Goal: Task Accomplishment & Management: Manage account settings

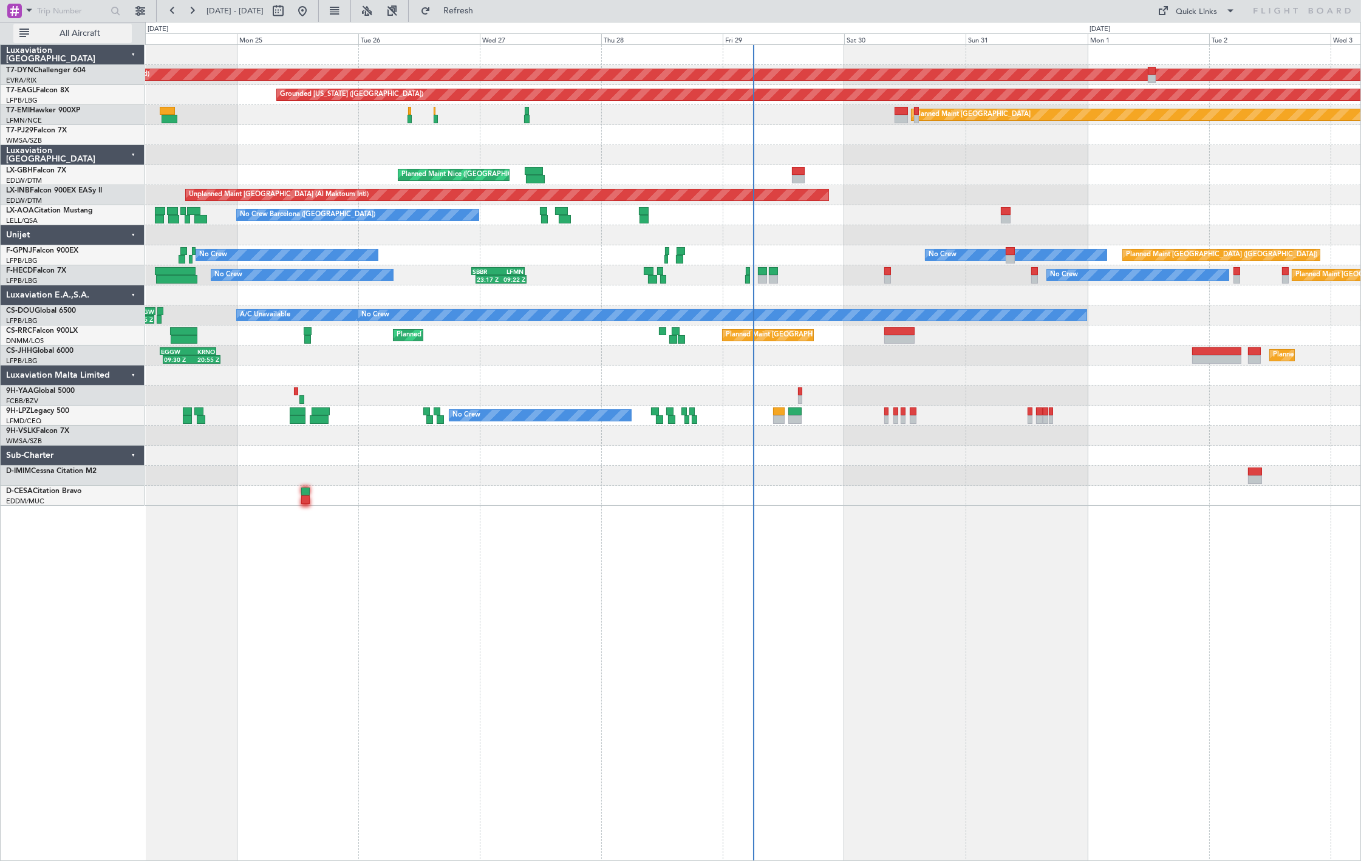
click at [68, 33] on span "All Aircraft" at bounding box center [80, 33] width 97 height 8
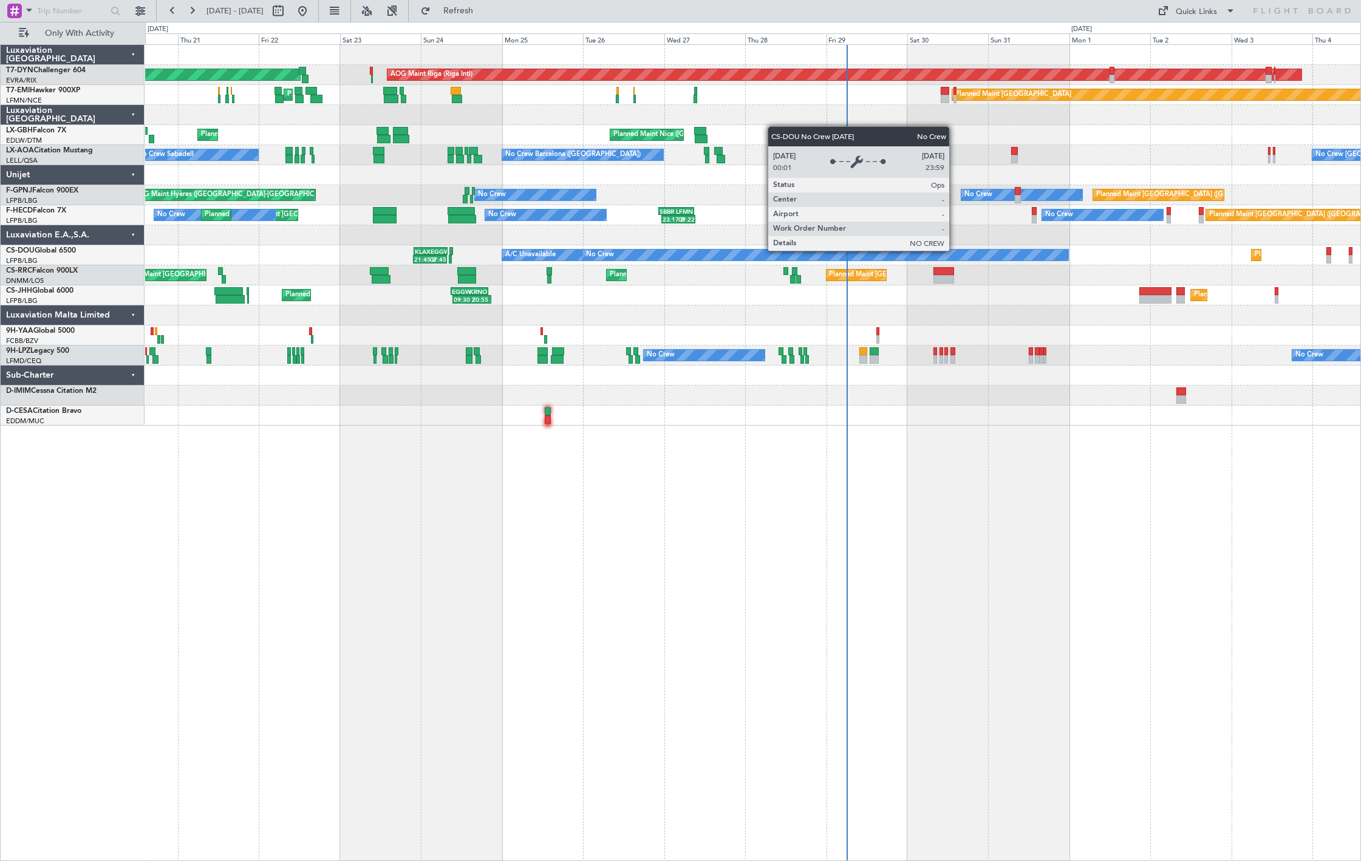
click at [481, 276] on div "AOG Maint Riga (Riga Intl) Planned Maint [GEOGRAPHIC_DATA]-[GEOGRAPHIC_DATA] Pl…" at bounding box center [752, 235] width 1215 height 381
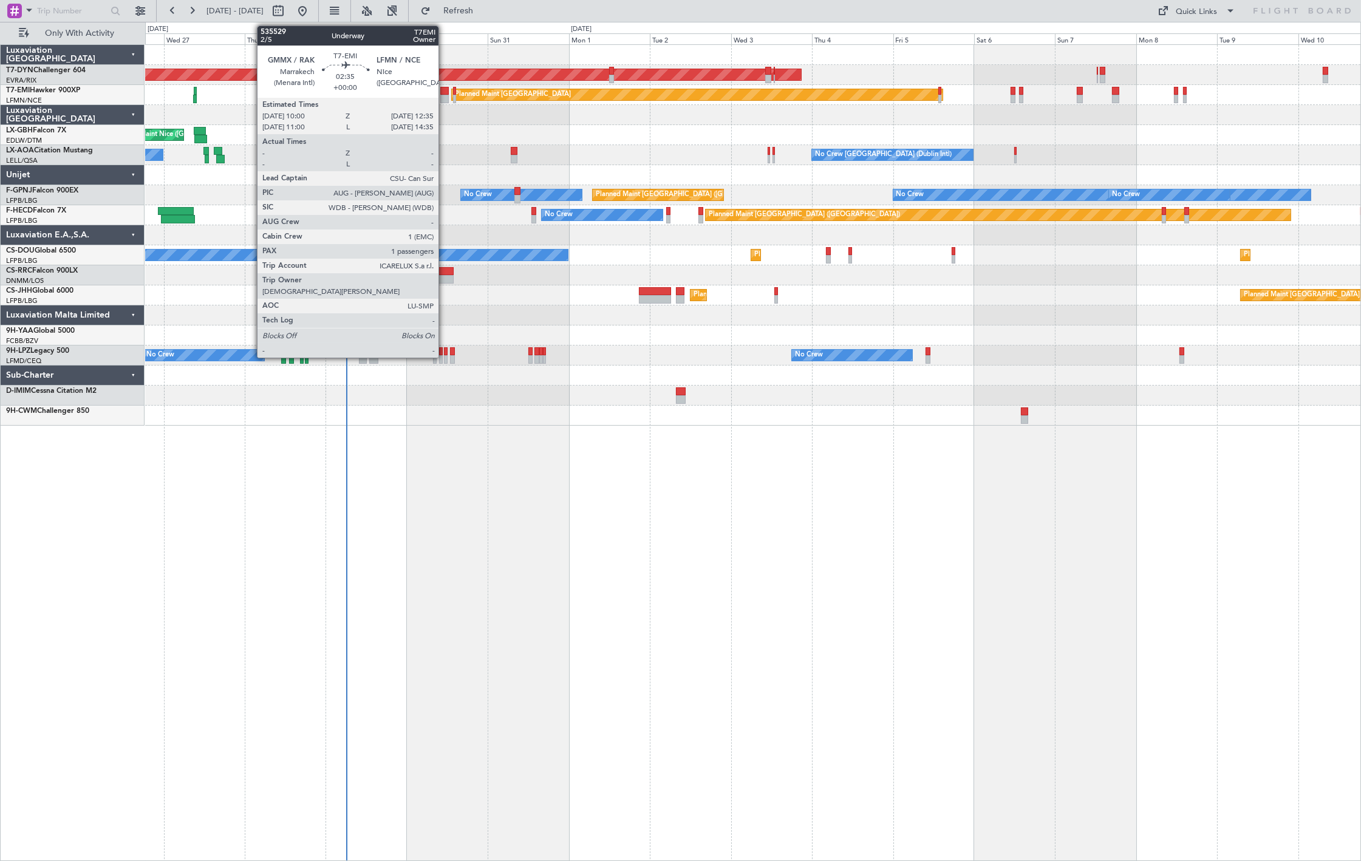
click at [444, 93] on div at bounding box center [444, 91] width 9 height 8
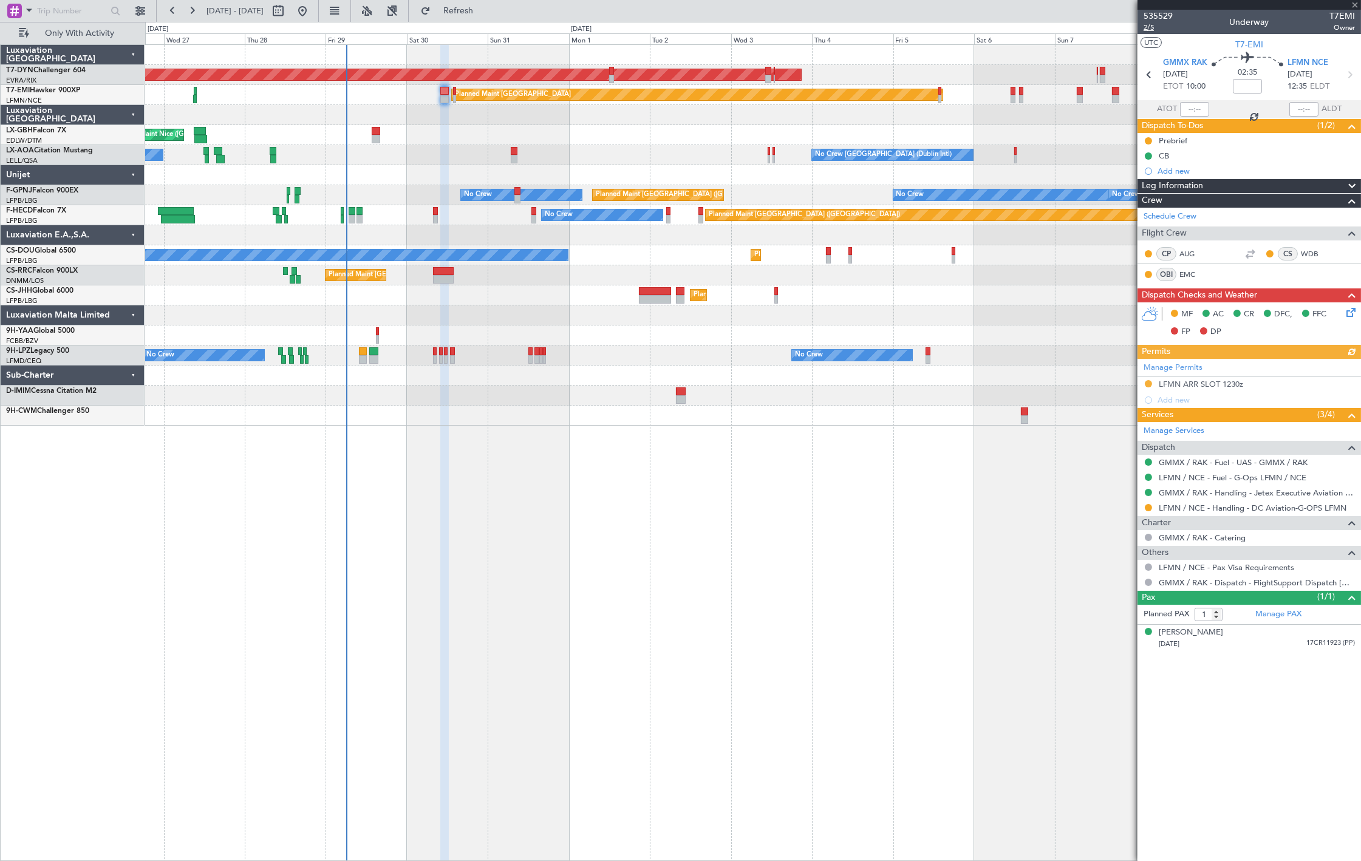
click at [1157, 26] on span "2/5" at bounding box center [1157, 27] width 29 height 10
click at [484, 12] on span "Refresh" at bounding box center [458, 11] width 51 height 8
click at [1152, 29] on span "2/5" at bounding box center [1157, 27] width 29 height 10
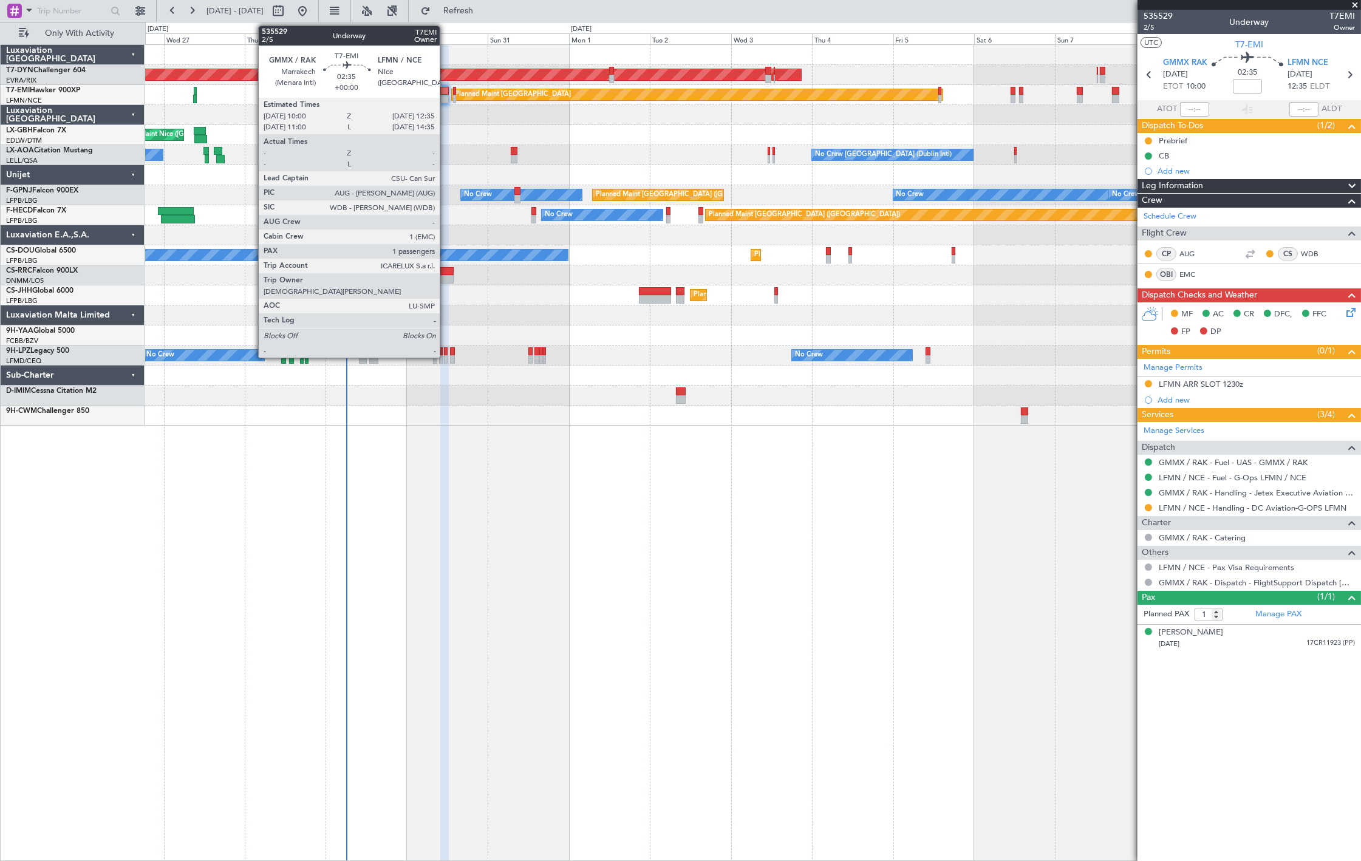
click at [446, 88] on div at bounding box center [444, 91] width 9 height 8
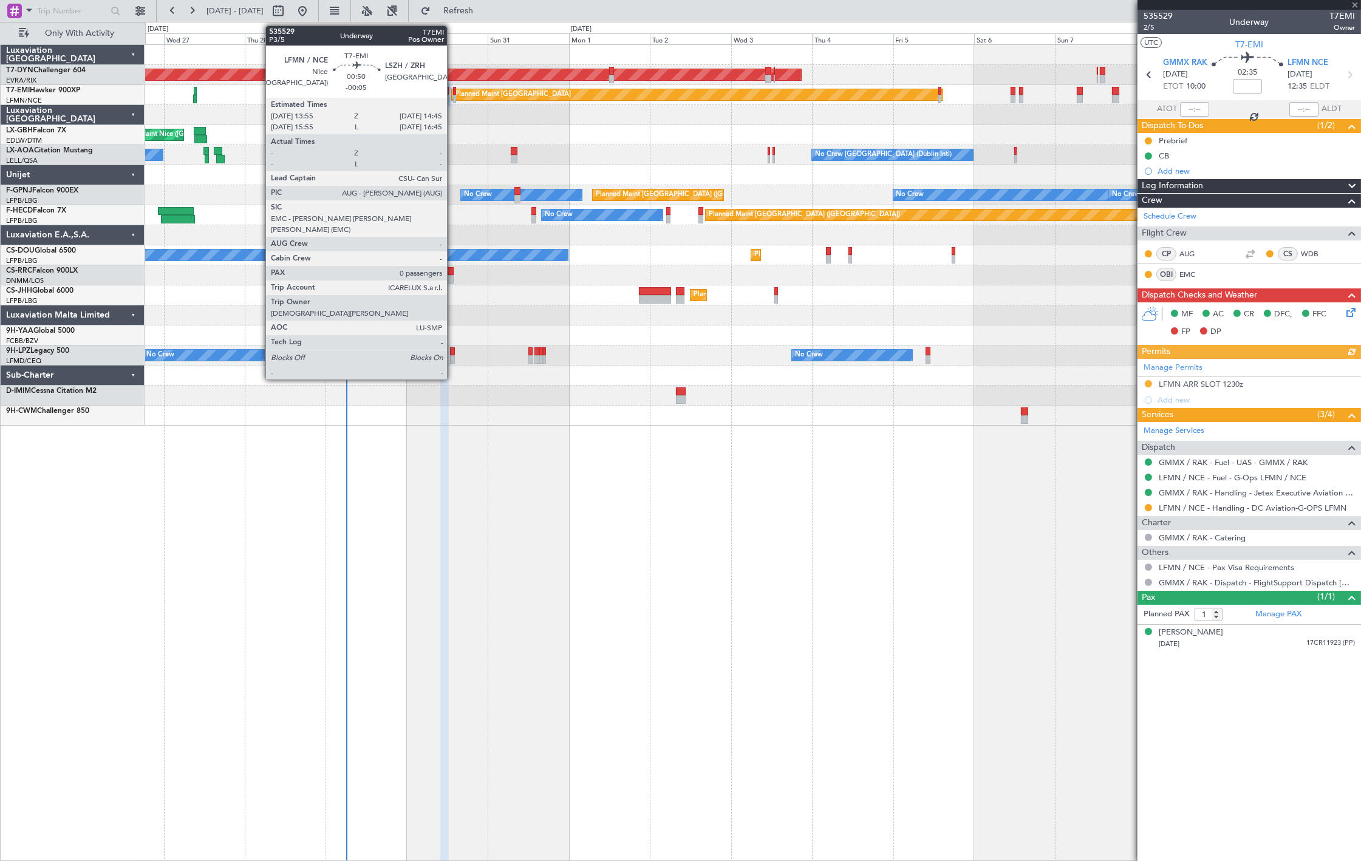
click at [453, 97] on div at bounding box center [454, 99] width 3 height 8
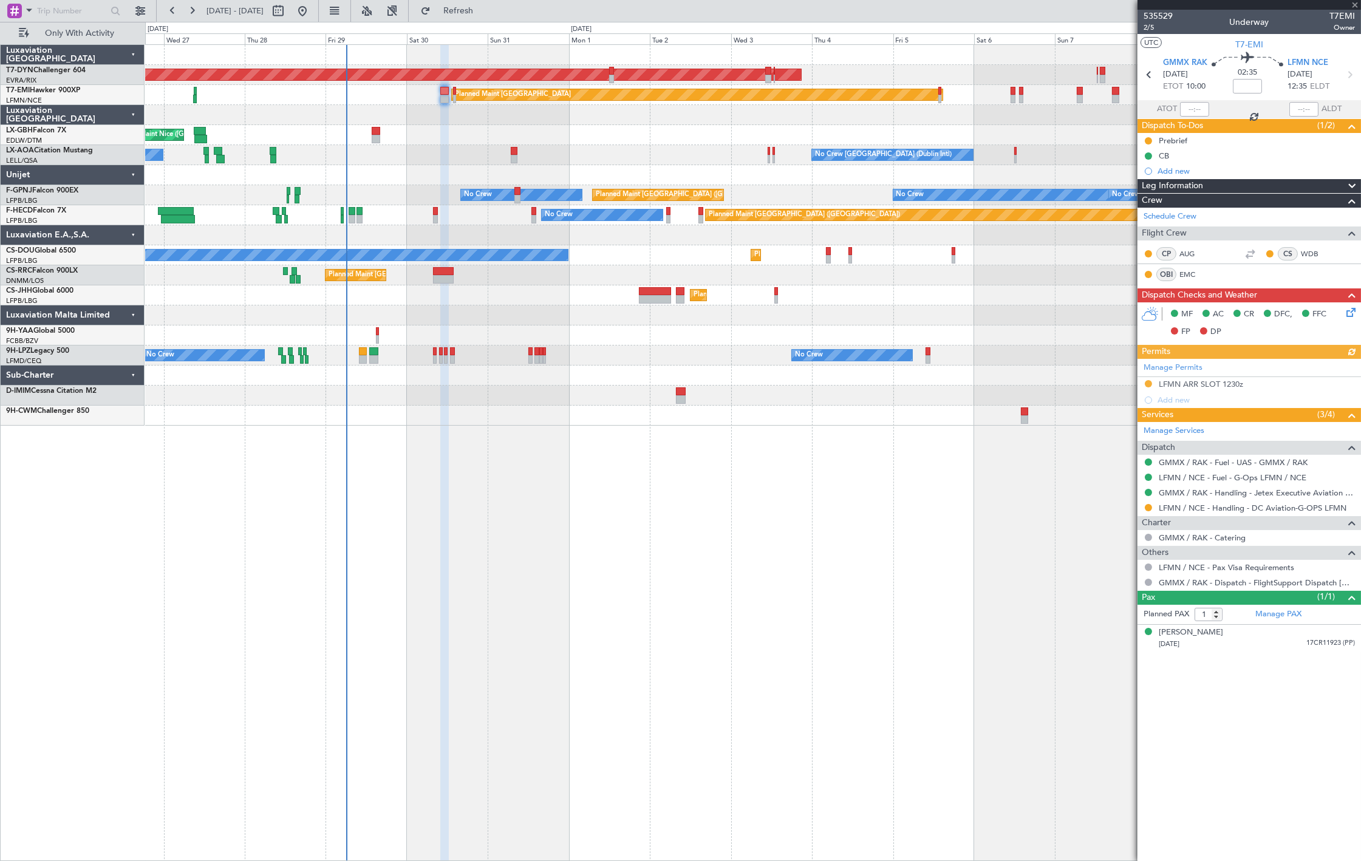
type input "-00:05"
type input "0"
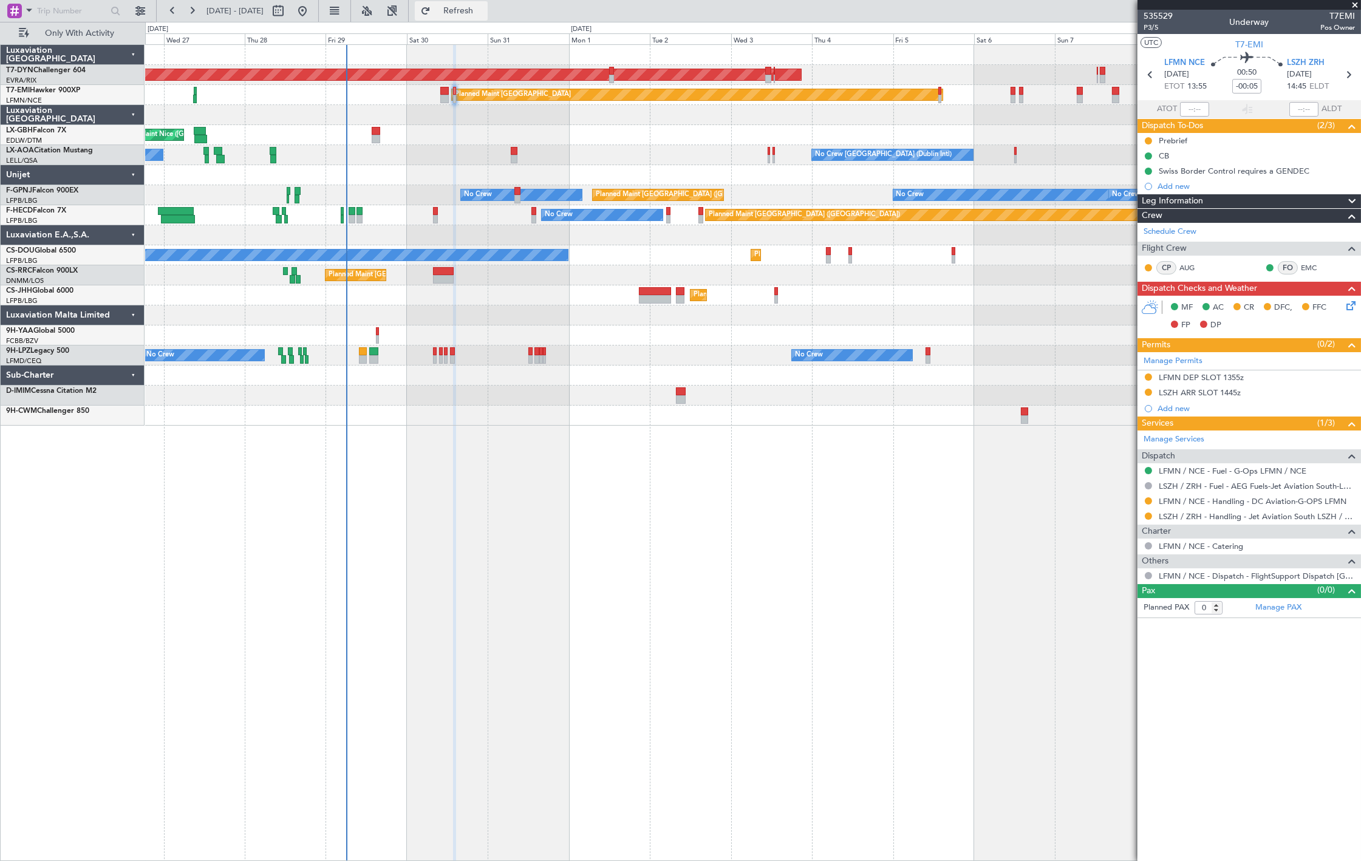
click at [484, 11] on span "Refresh" at bounding box center [458, 11] width 51 height 8
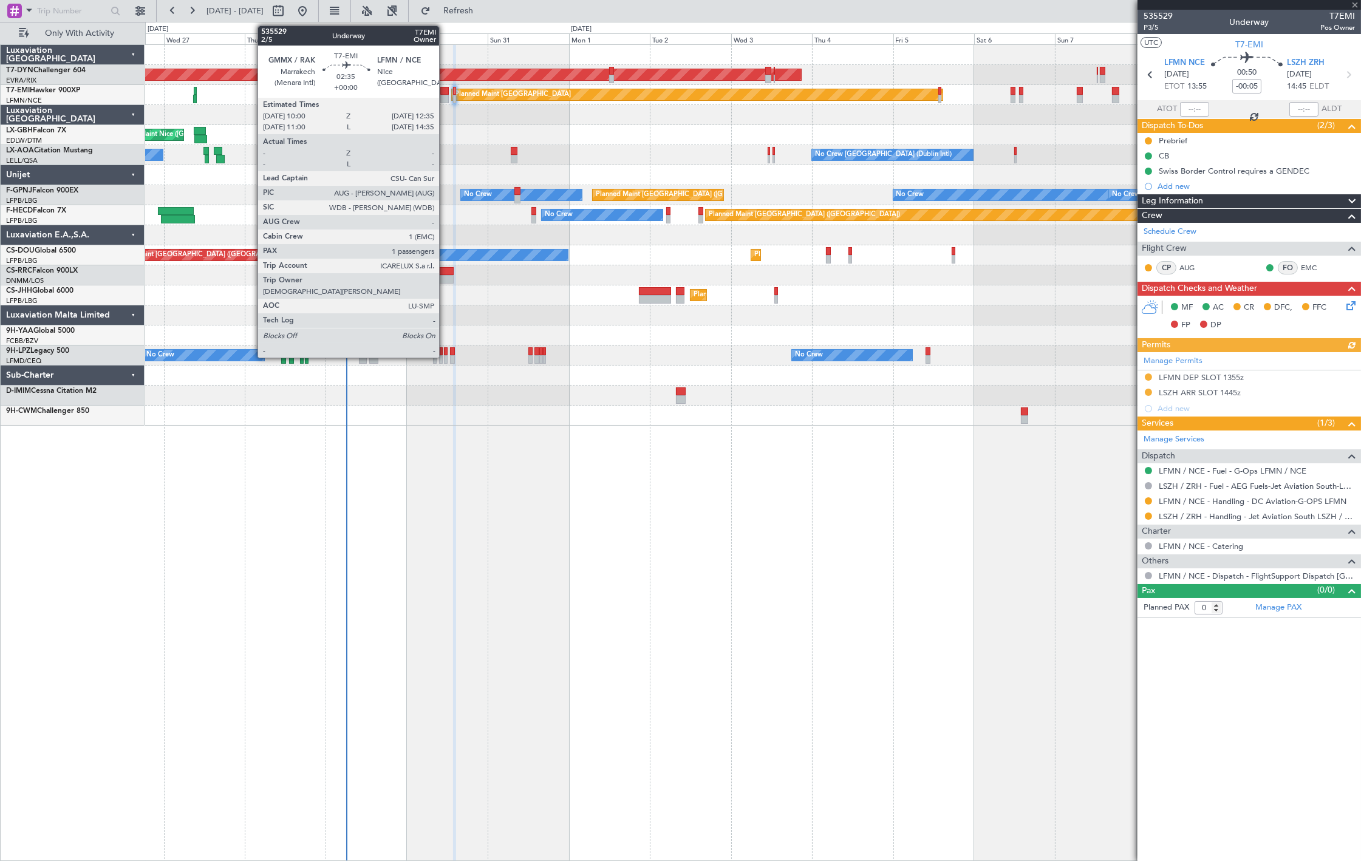
click at [445, 96] on div at bounding box center [444, 99] width 9 height 8
click at [443, 90] on div at bounding box center [444, 91] width 9 height 8
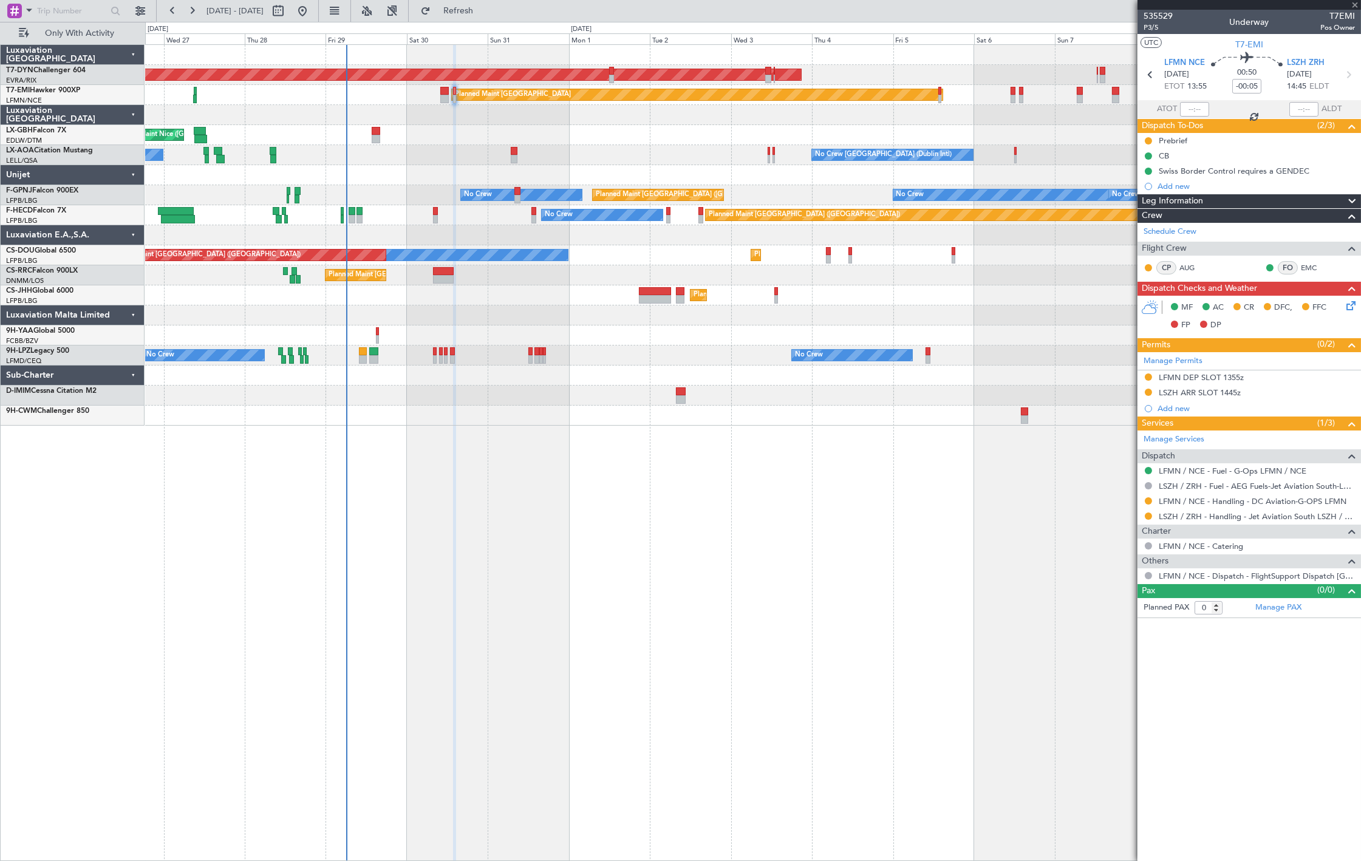
type input "1"
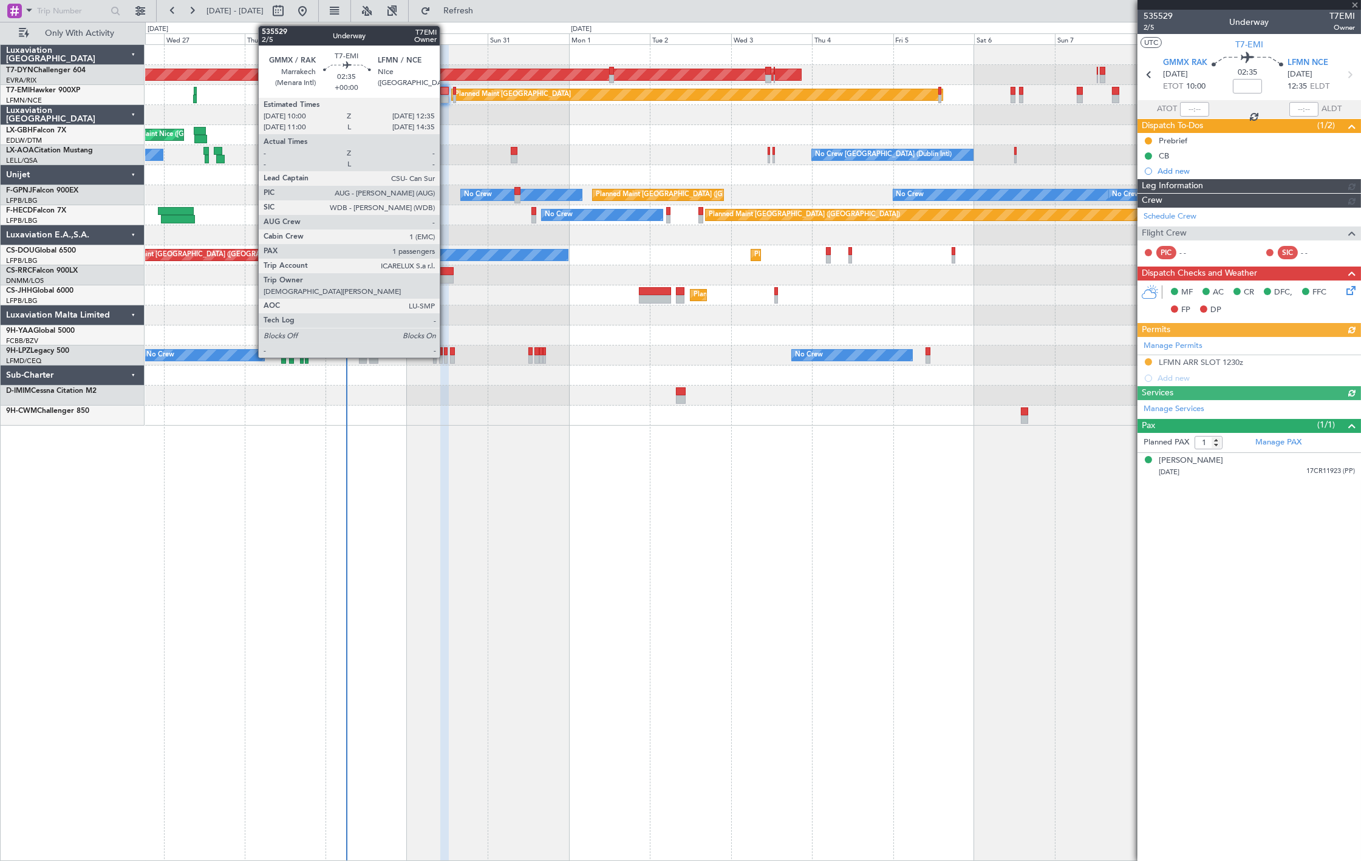
click at [446, 97] on div at bounding box center [444, 99] width 9 height 8
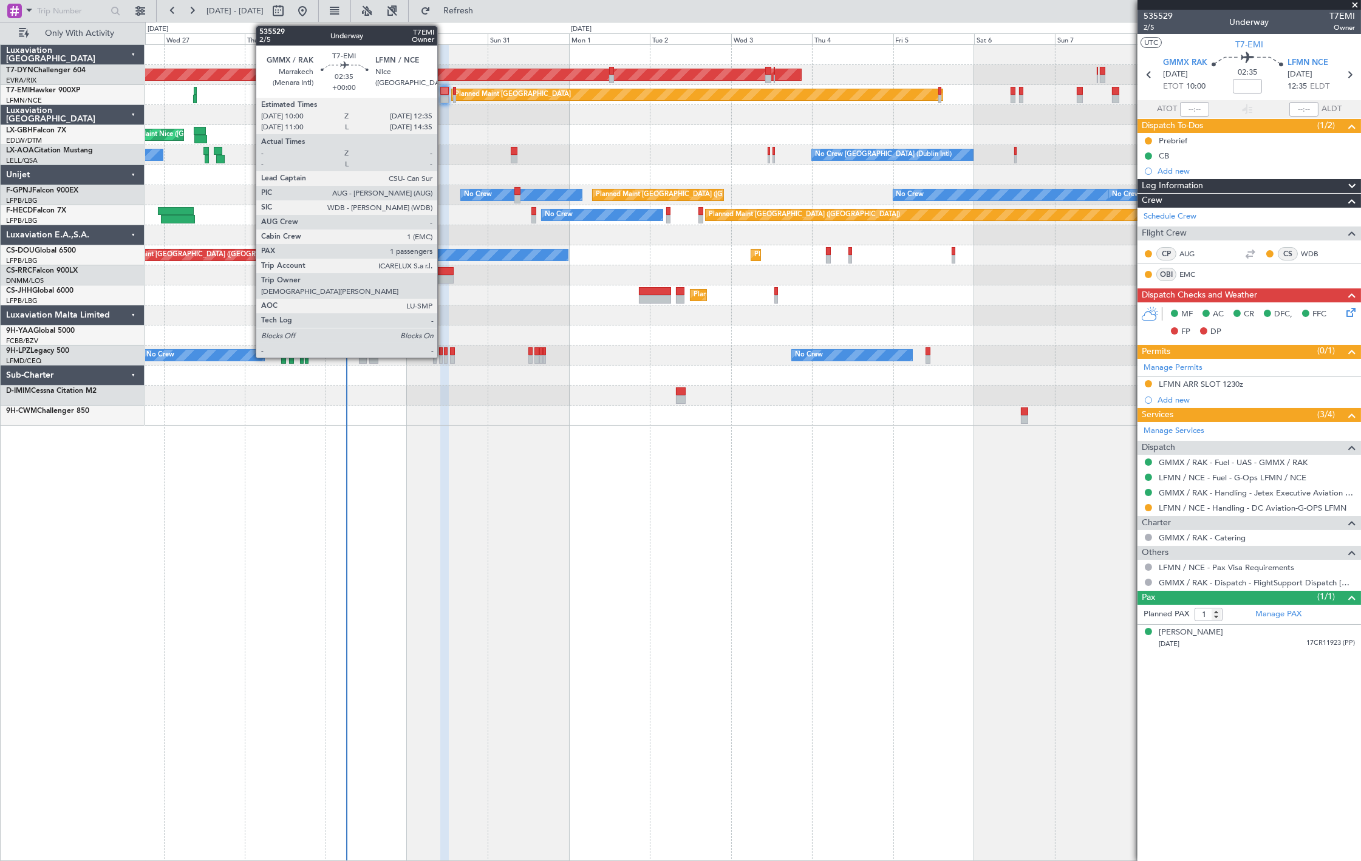
click at [443, 95] on div at bounding box center [444, 99] width 9 height 8
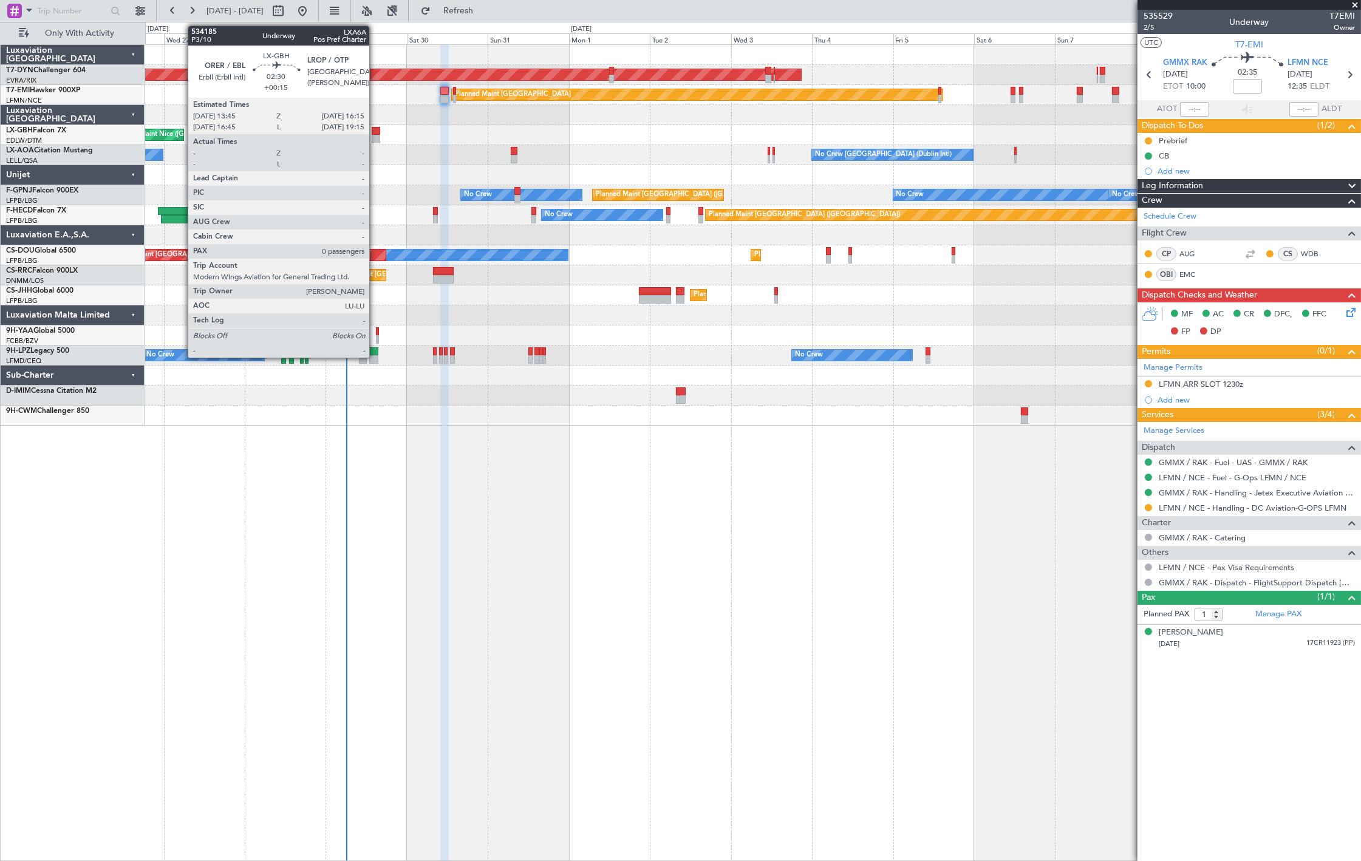
click at [375, 141] on div at bounding box center [376, 139] width 8 height 8
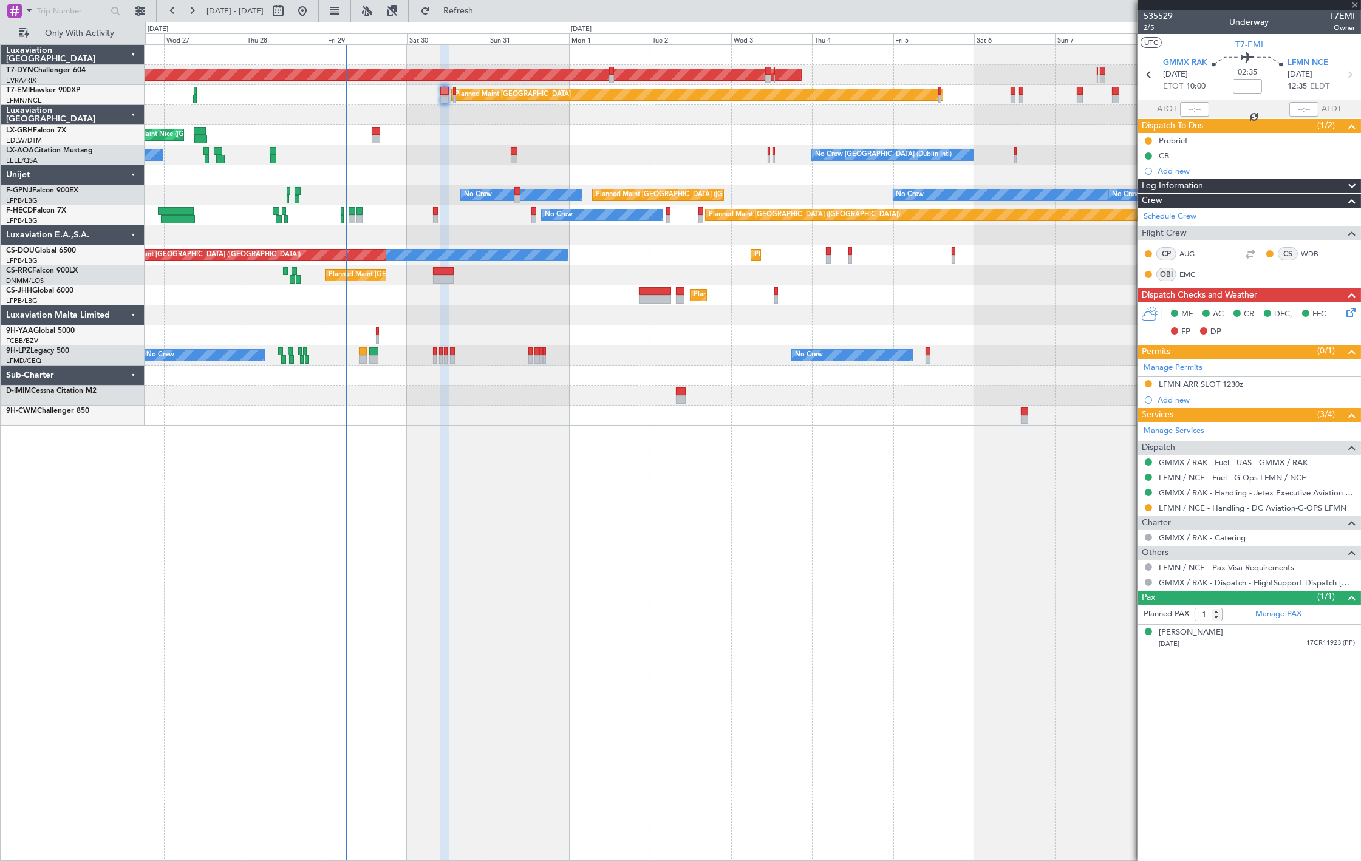
type input "+00:15"
type input "0"
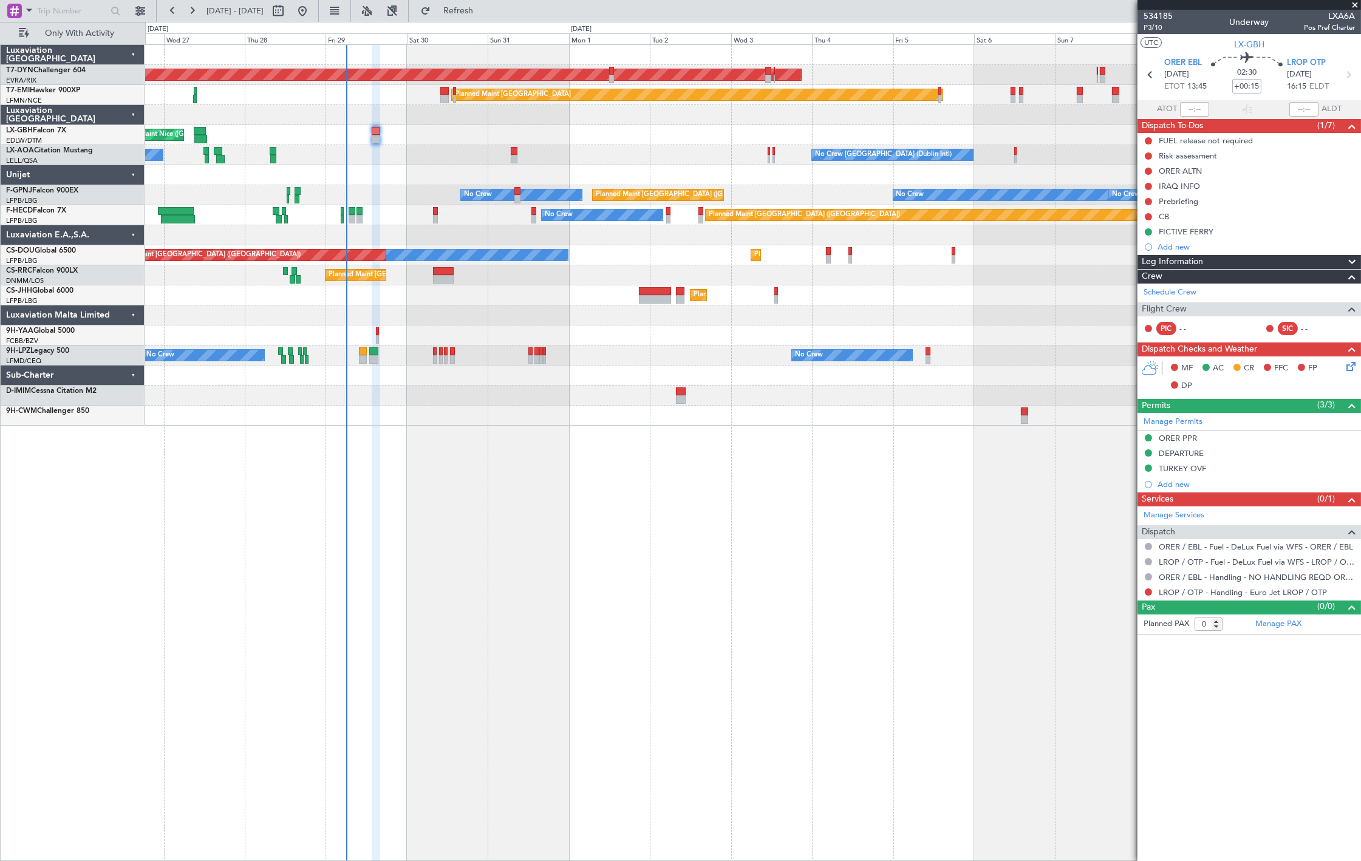
click at [380, 137] on div "Planned Maint Nice ([GEOGRAPHIC_DATA])" at bounding box center [752, 135] width 1215 height 20
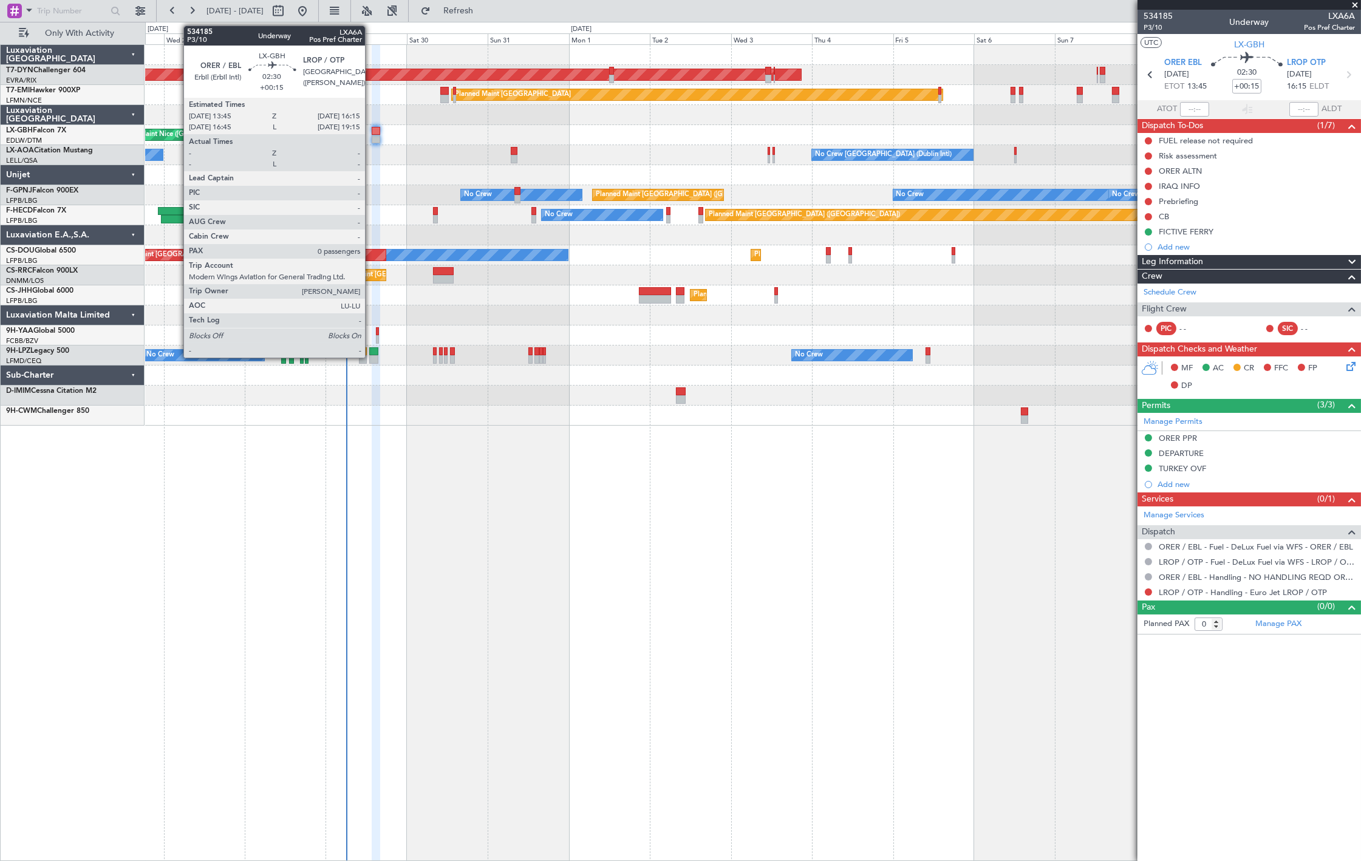
click at [372, 137] on div at bounding box center [376, 139] width 8 height 8
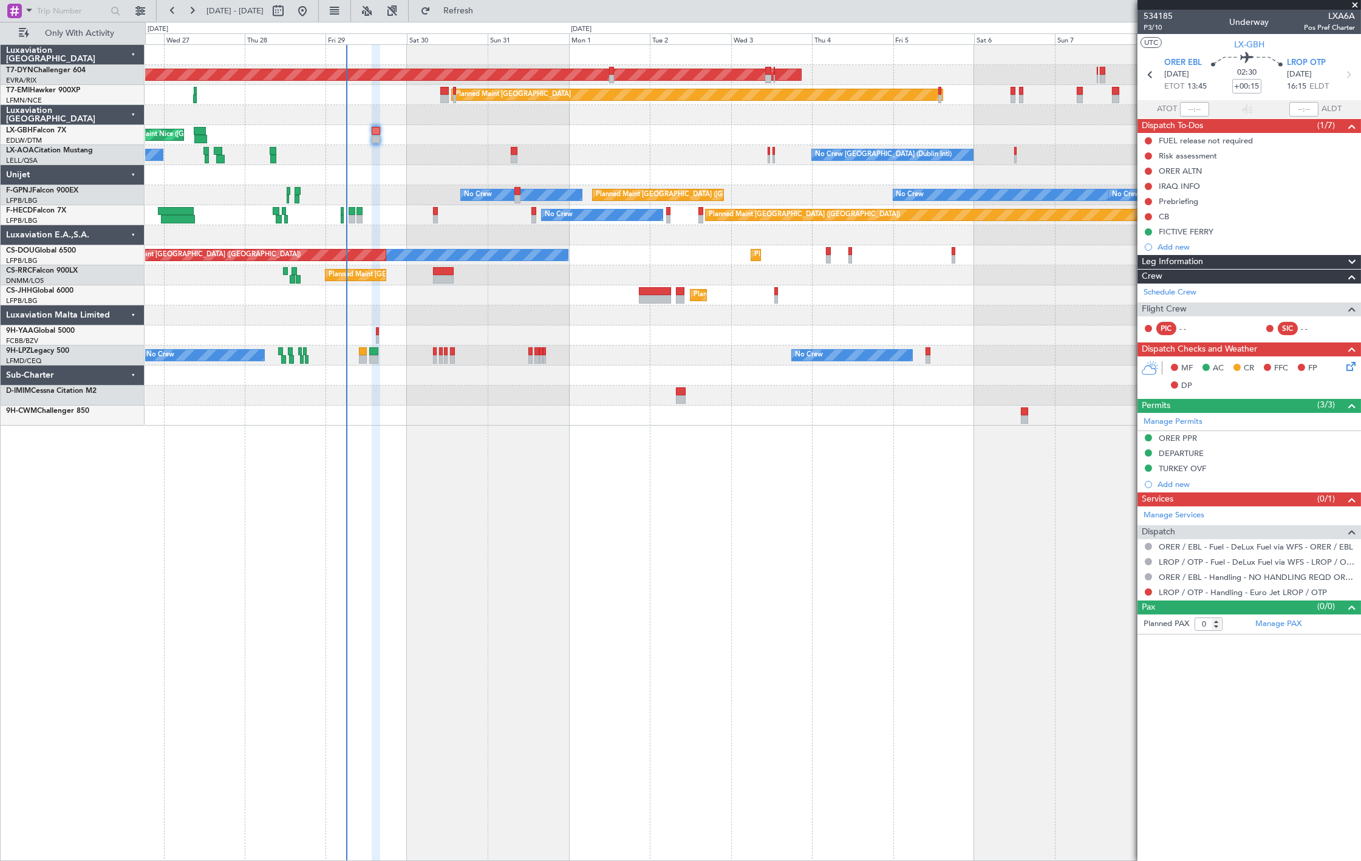
click at [437, 90] on div "Planned Maint [GEOGRAPHIC_DATA]" at bounding box center [752, 95] width 1215 height 20
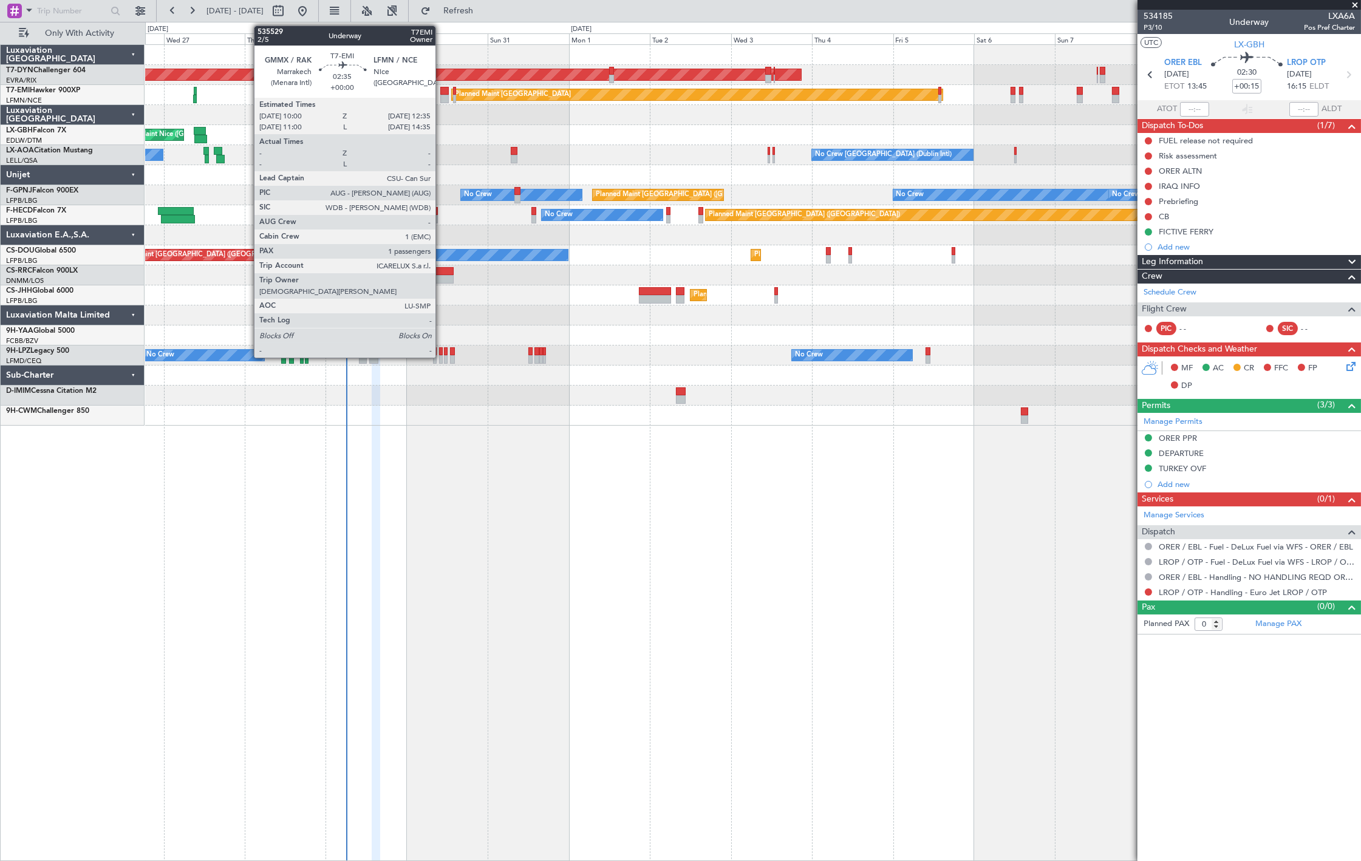
click at [441, 91] on div at bounding box center [444, 91] width 9 height 8
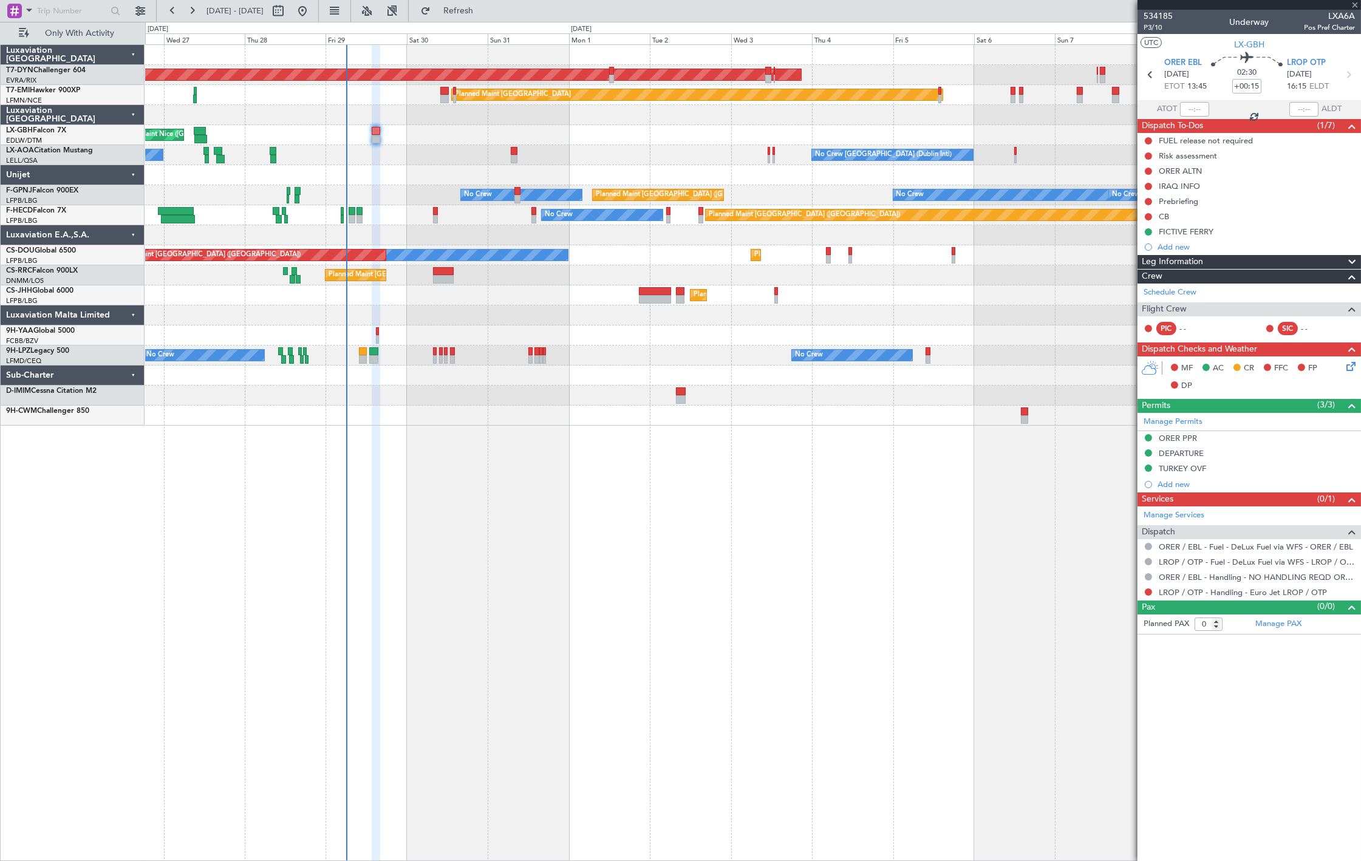
type input "1"
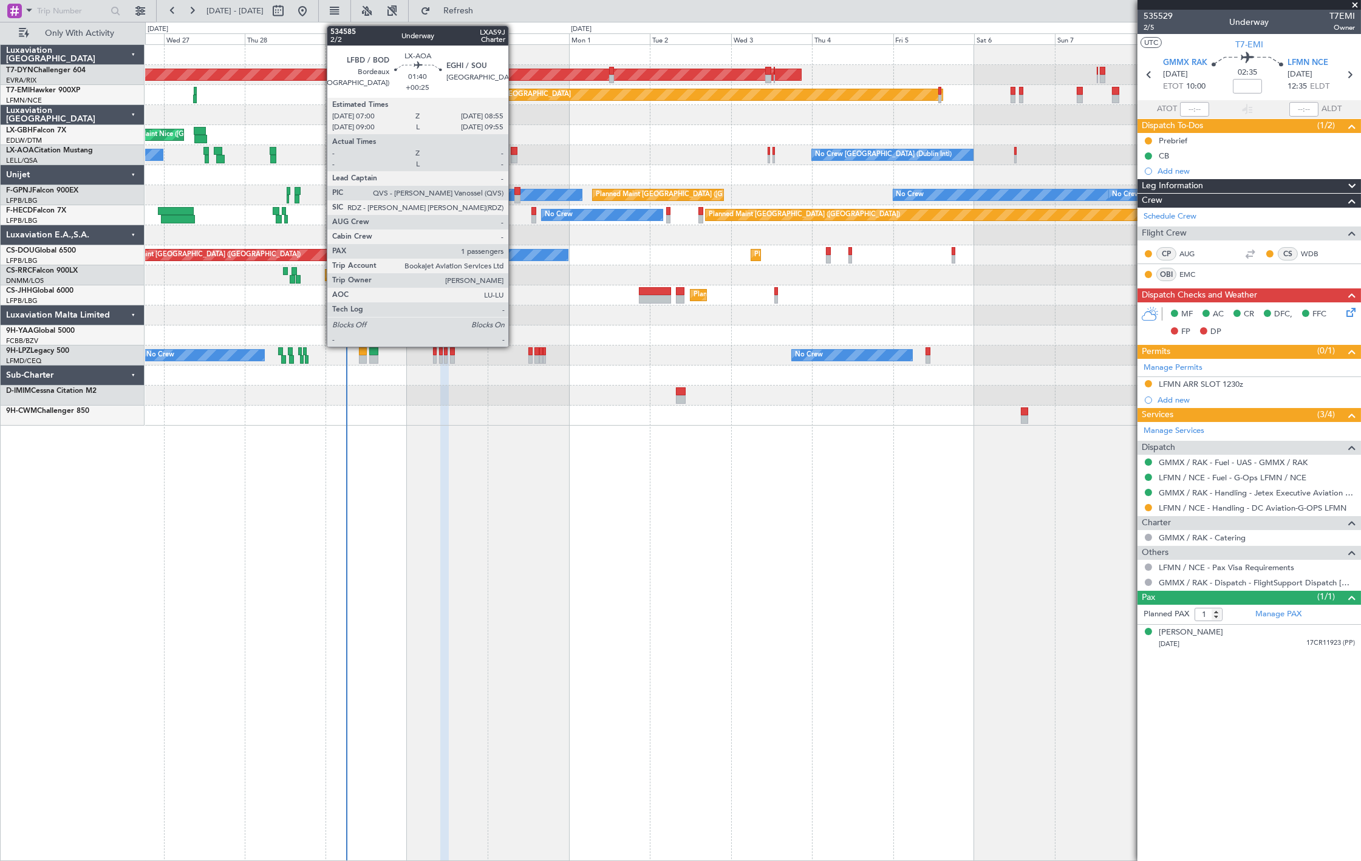
click at [514, 155] on div at bounding box center [514, 159] width 7 height 8
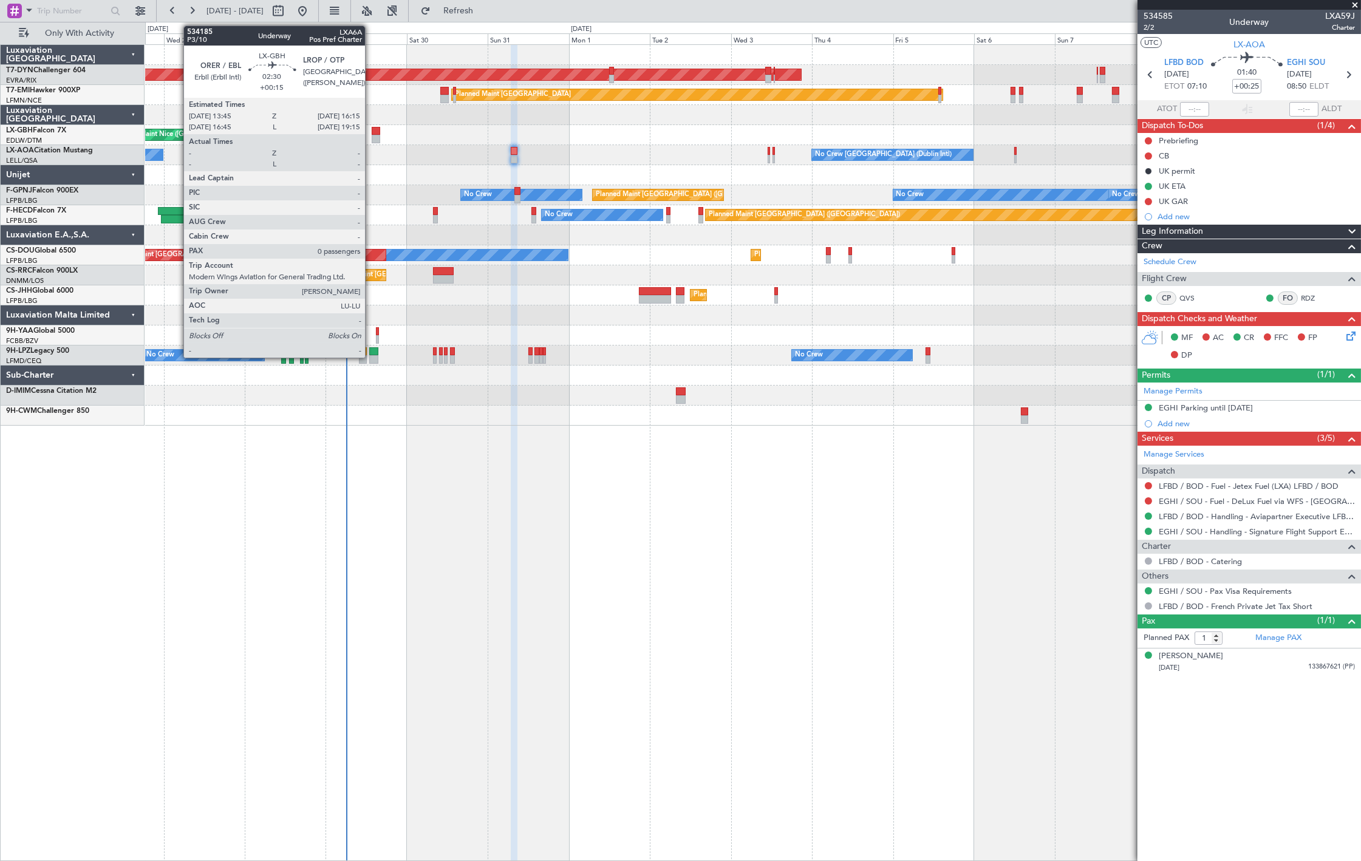
click at [372, 131] on div at bounding box center [376, 131] width 8 height 8
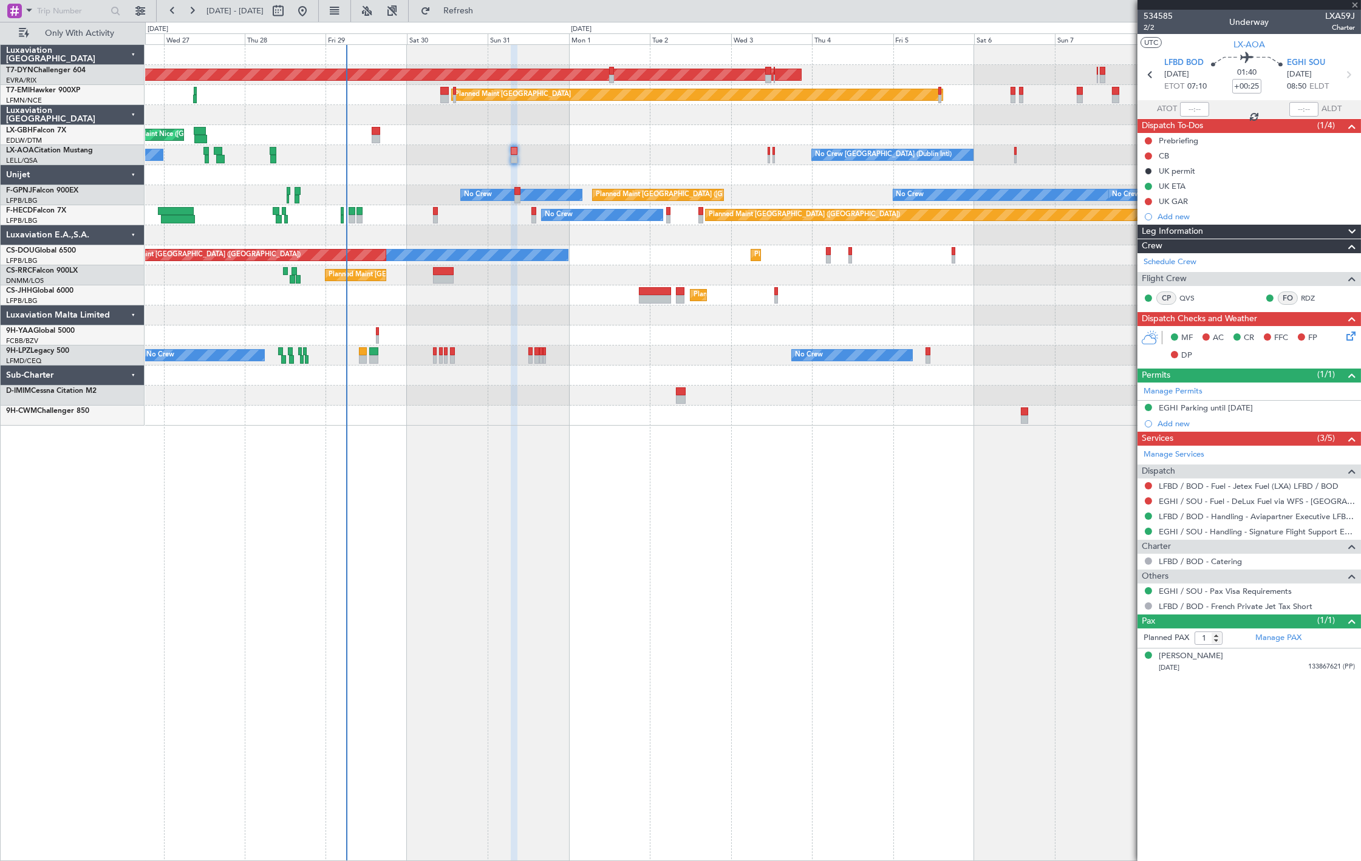
type input "+00:15"
type input "0"
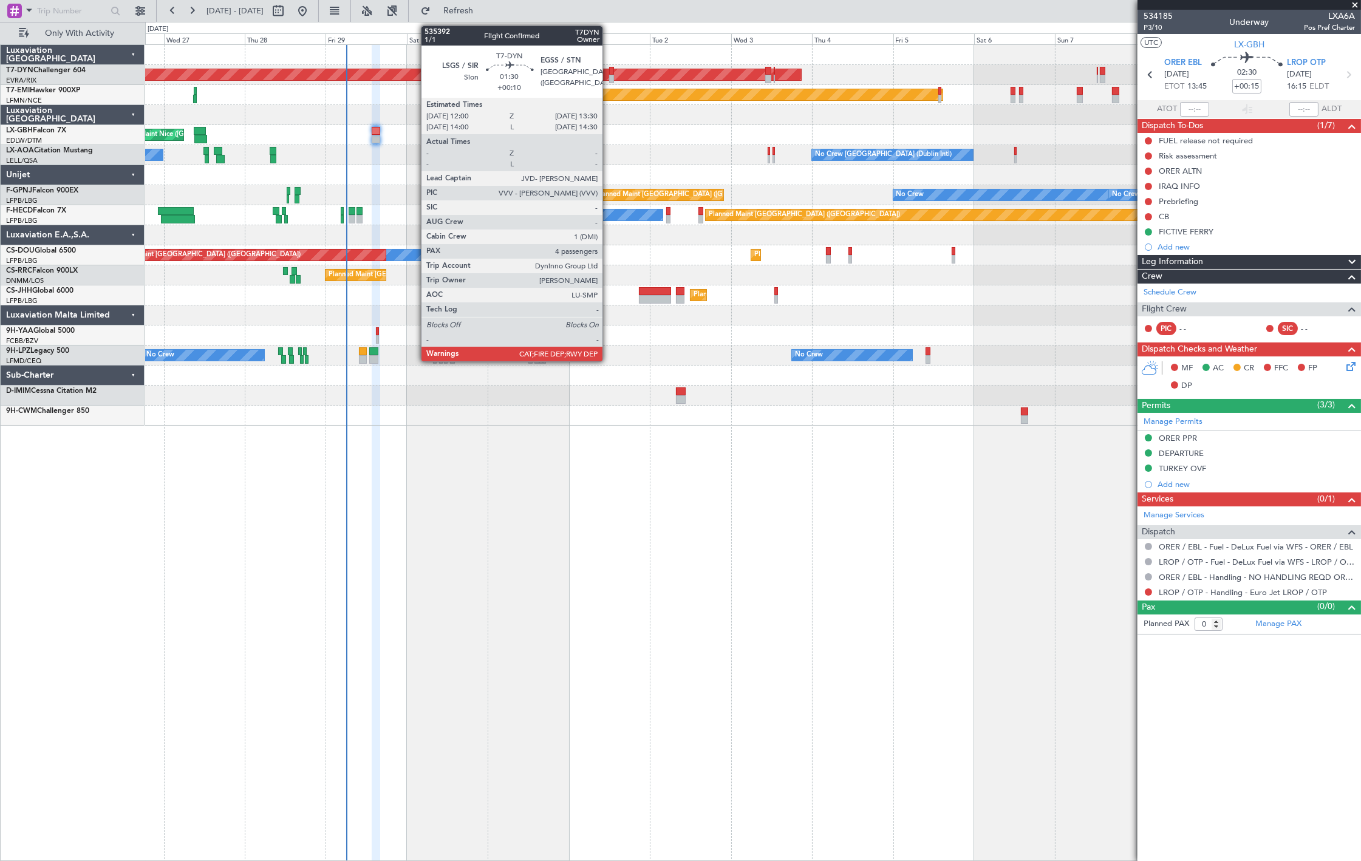
click at [609, 72] on div at bounding box center [611, 71] width 5 height 8
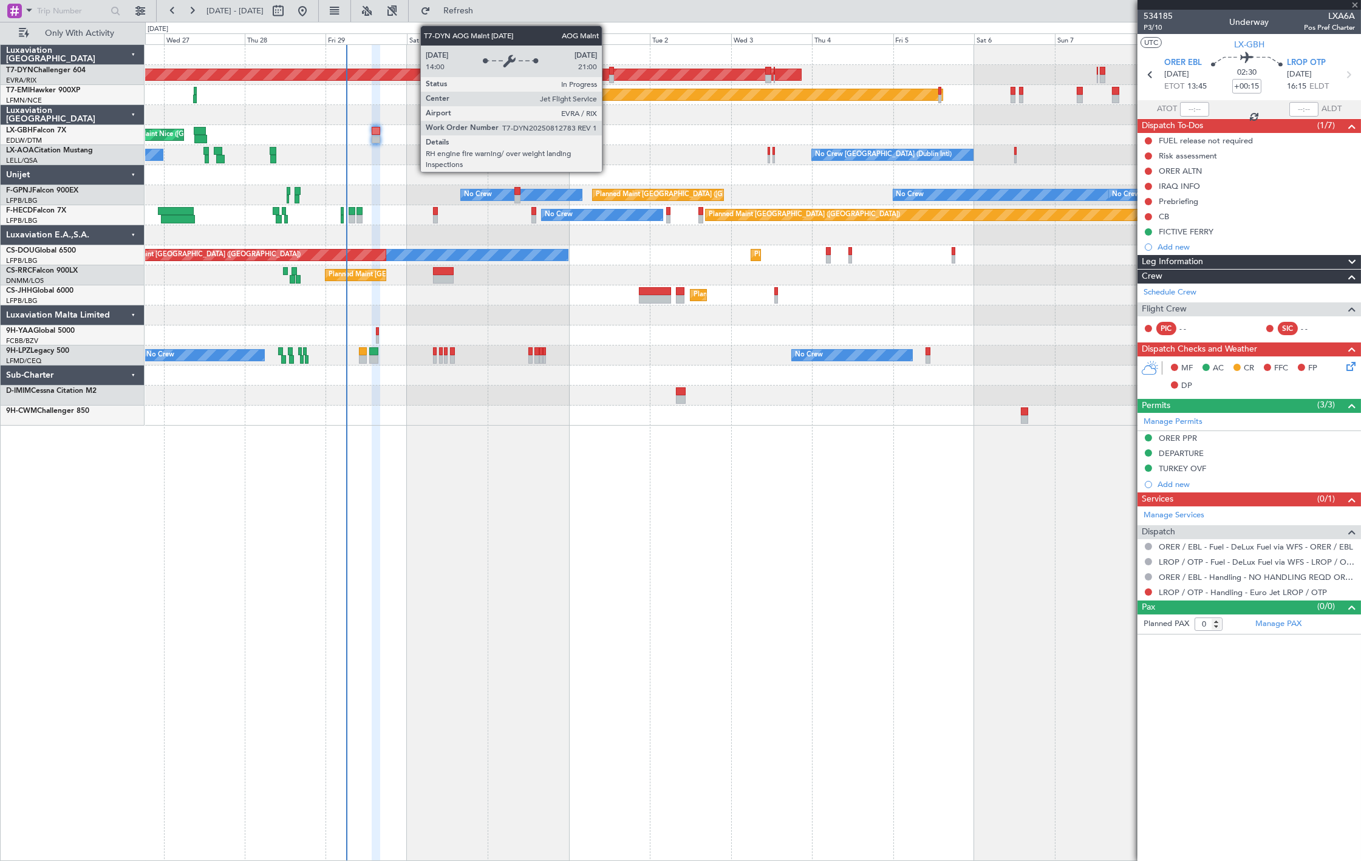
type input "+00:10"
type input "4"
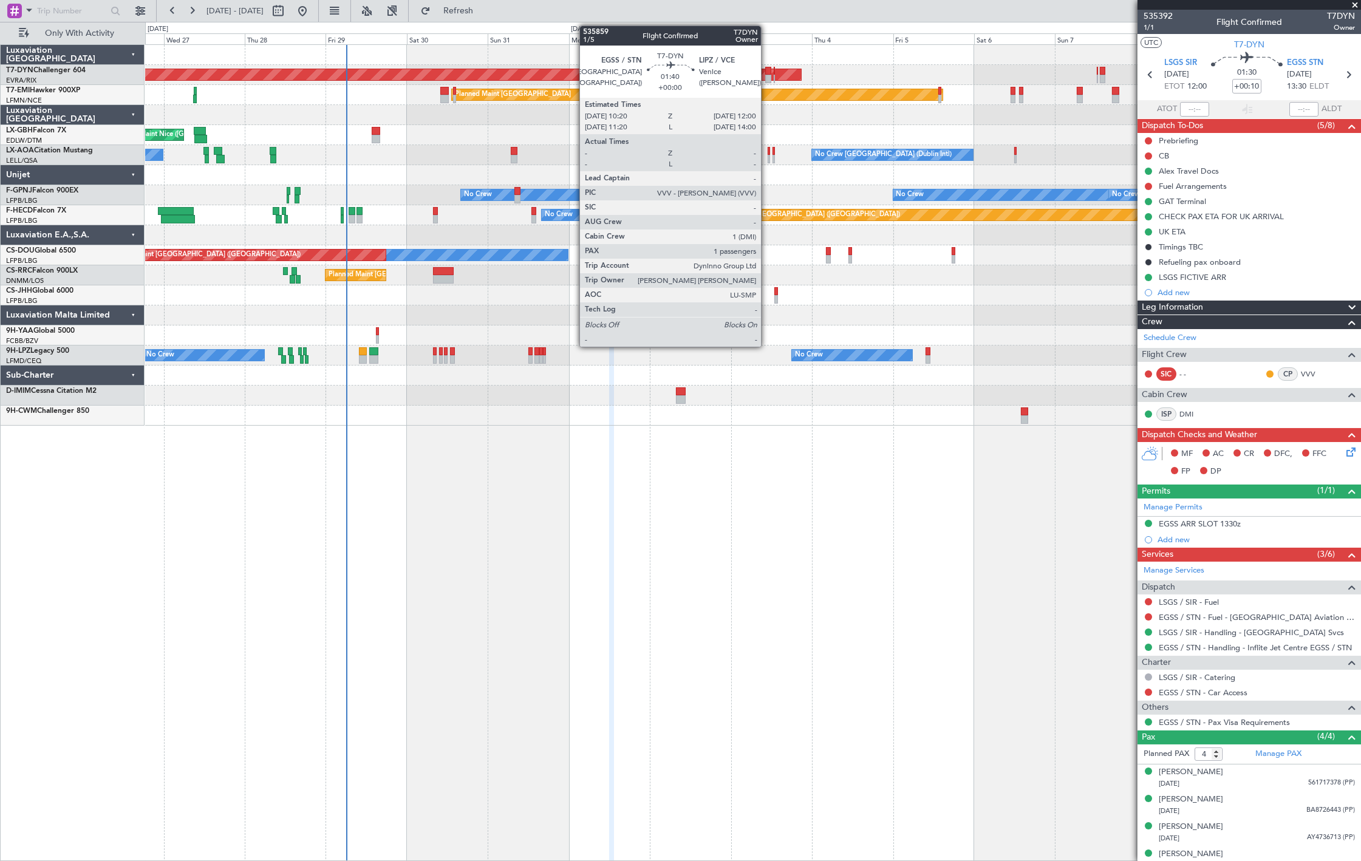
click at [767, 76] on div at bounding box center [768, 79] width 6 height 8
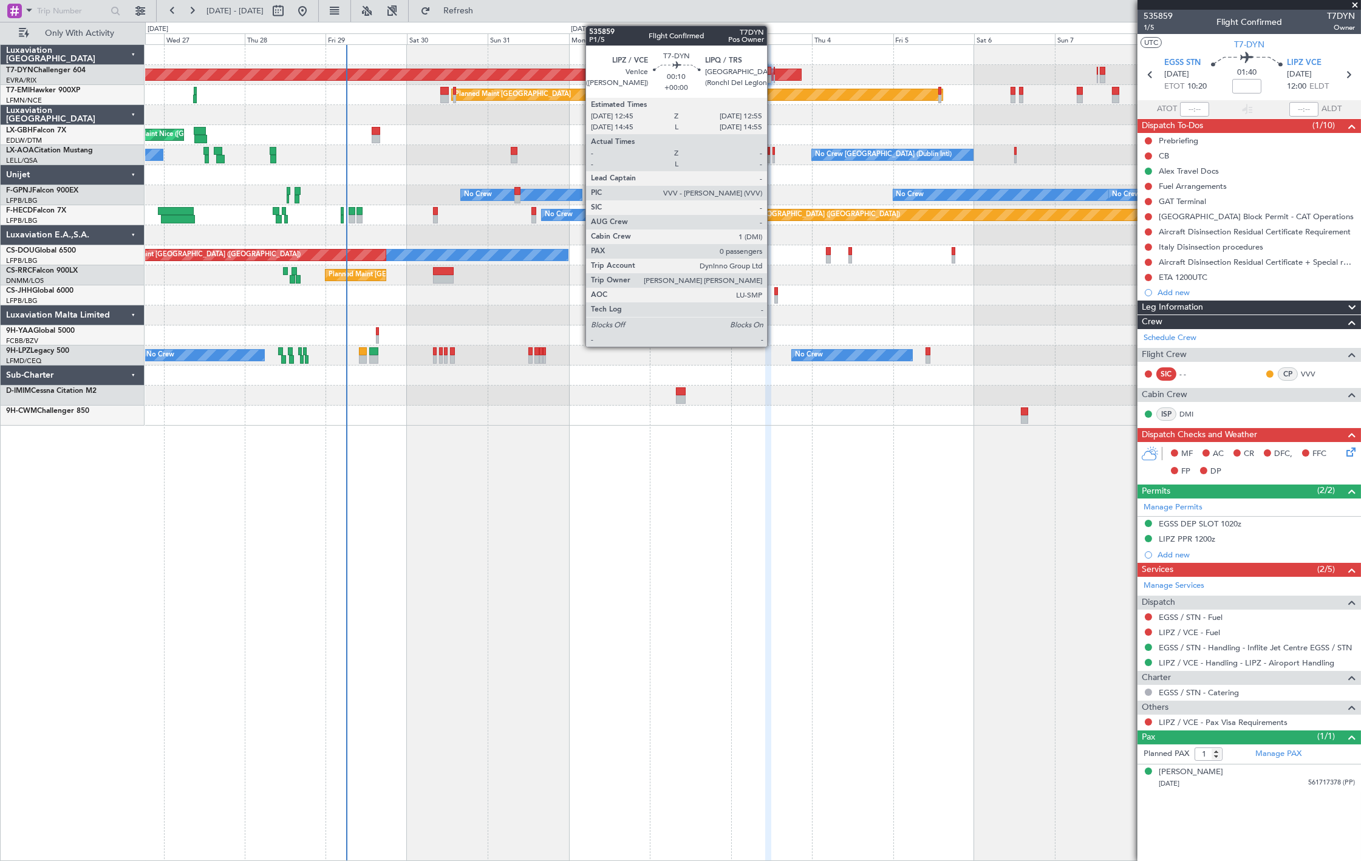
click at [773, 81] on div at bounding box center [773, 79] width 1 height 8
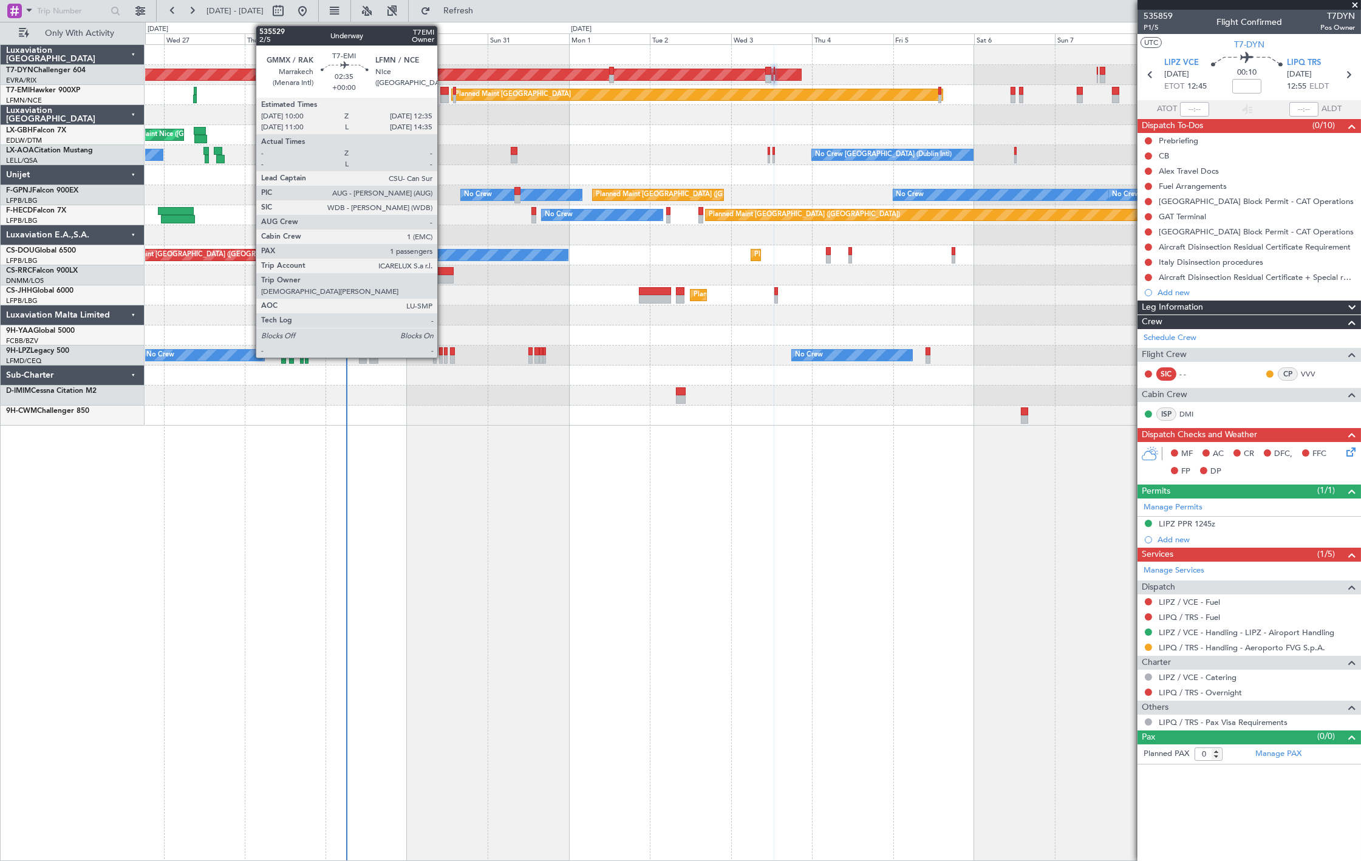
click at [443, 92] on div at bounding box center [444, 91] width 9 height 8
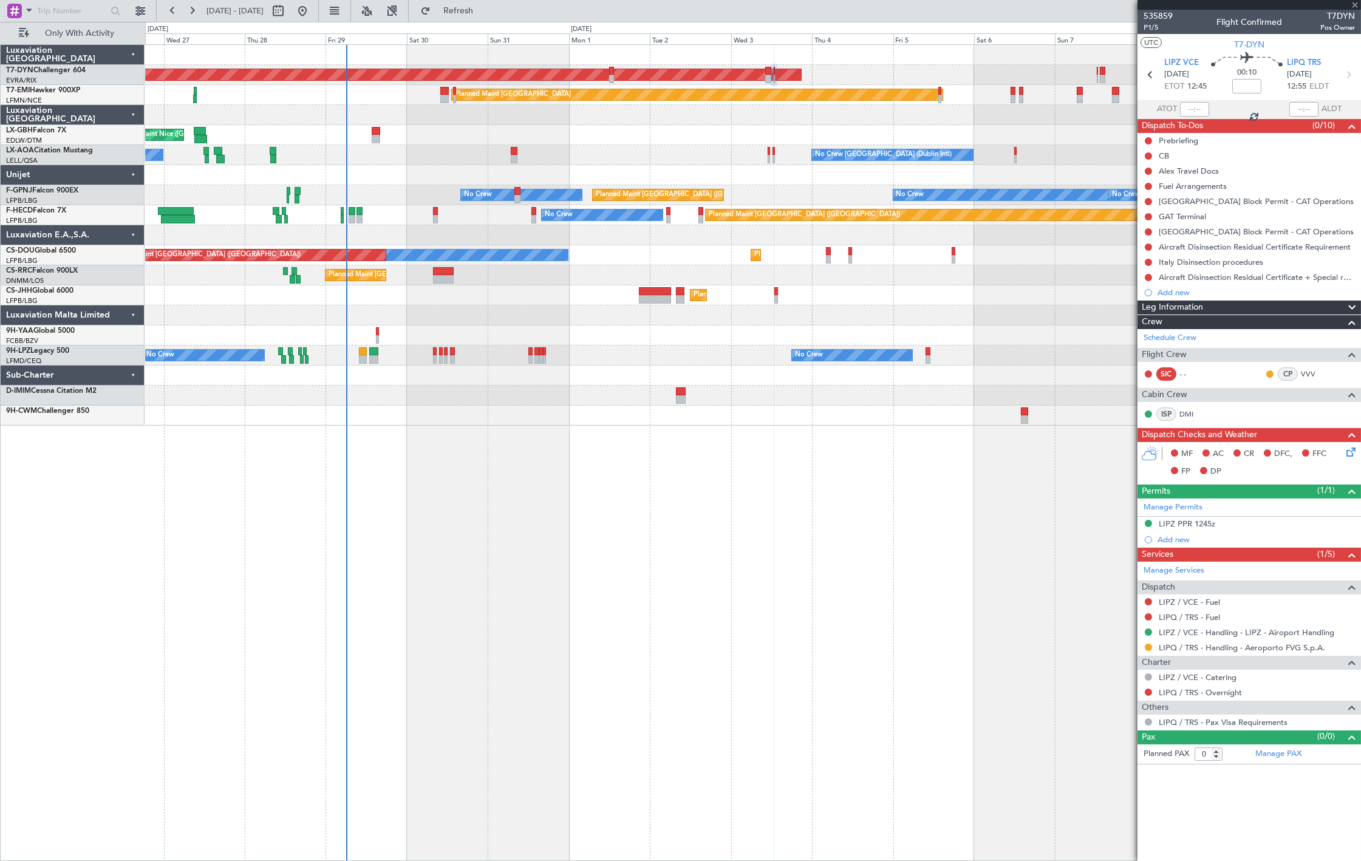
type input "1"
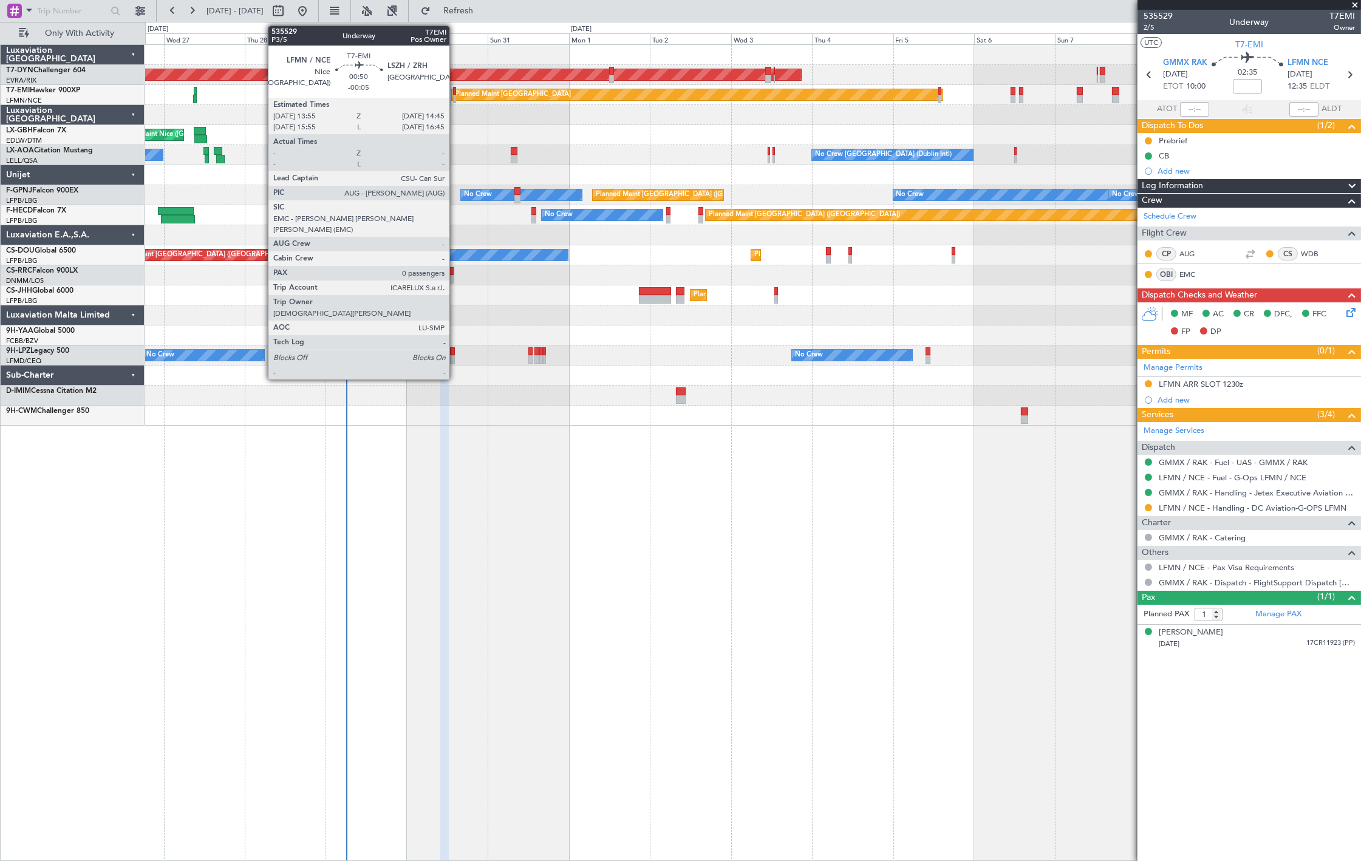
click at [455, 93] on div at bounding box center [454, 91] width 3 height 8
type input "-00:05"
type input "0"
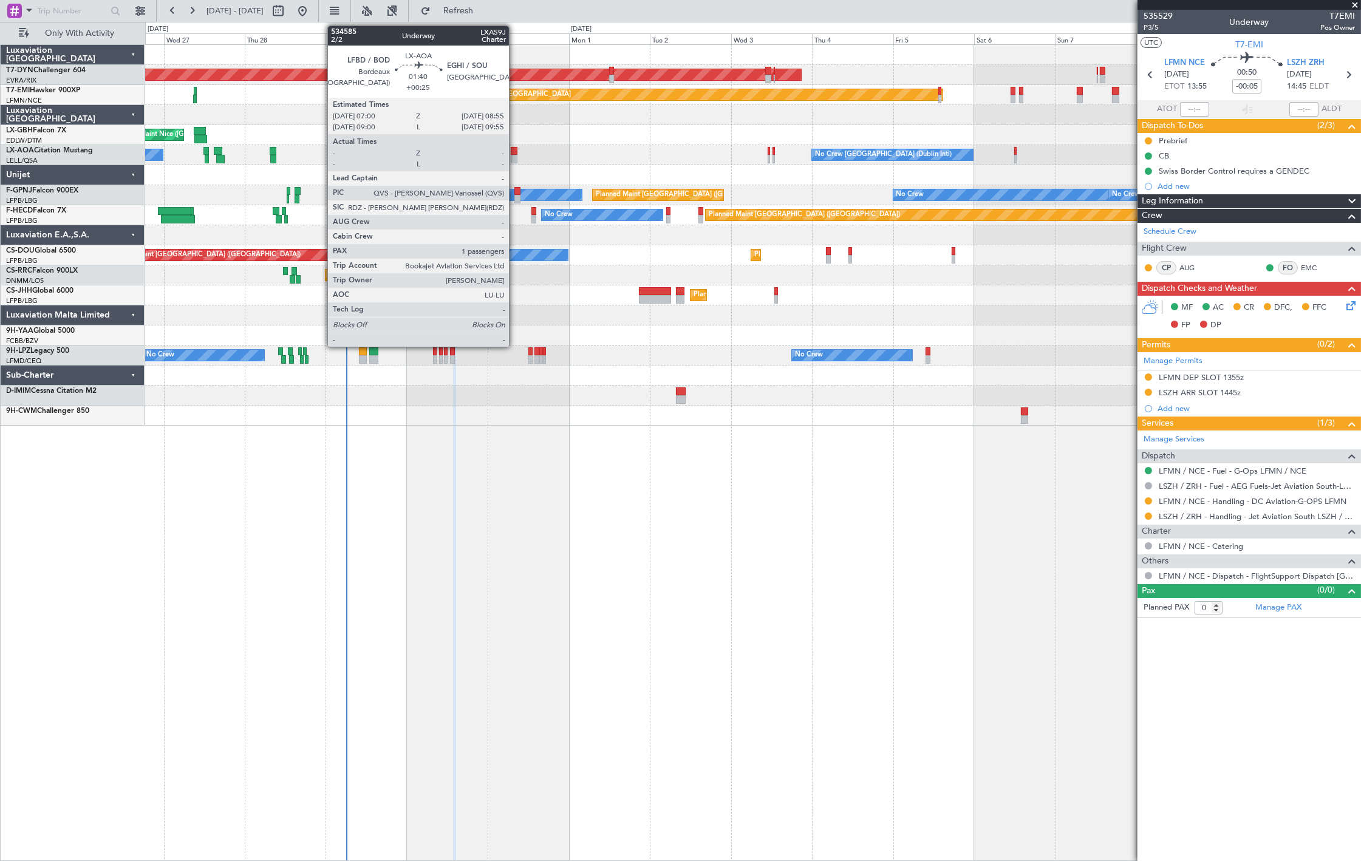
click at [515, 151] on div at bounding box center [514, 151] width 7 height 8
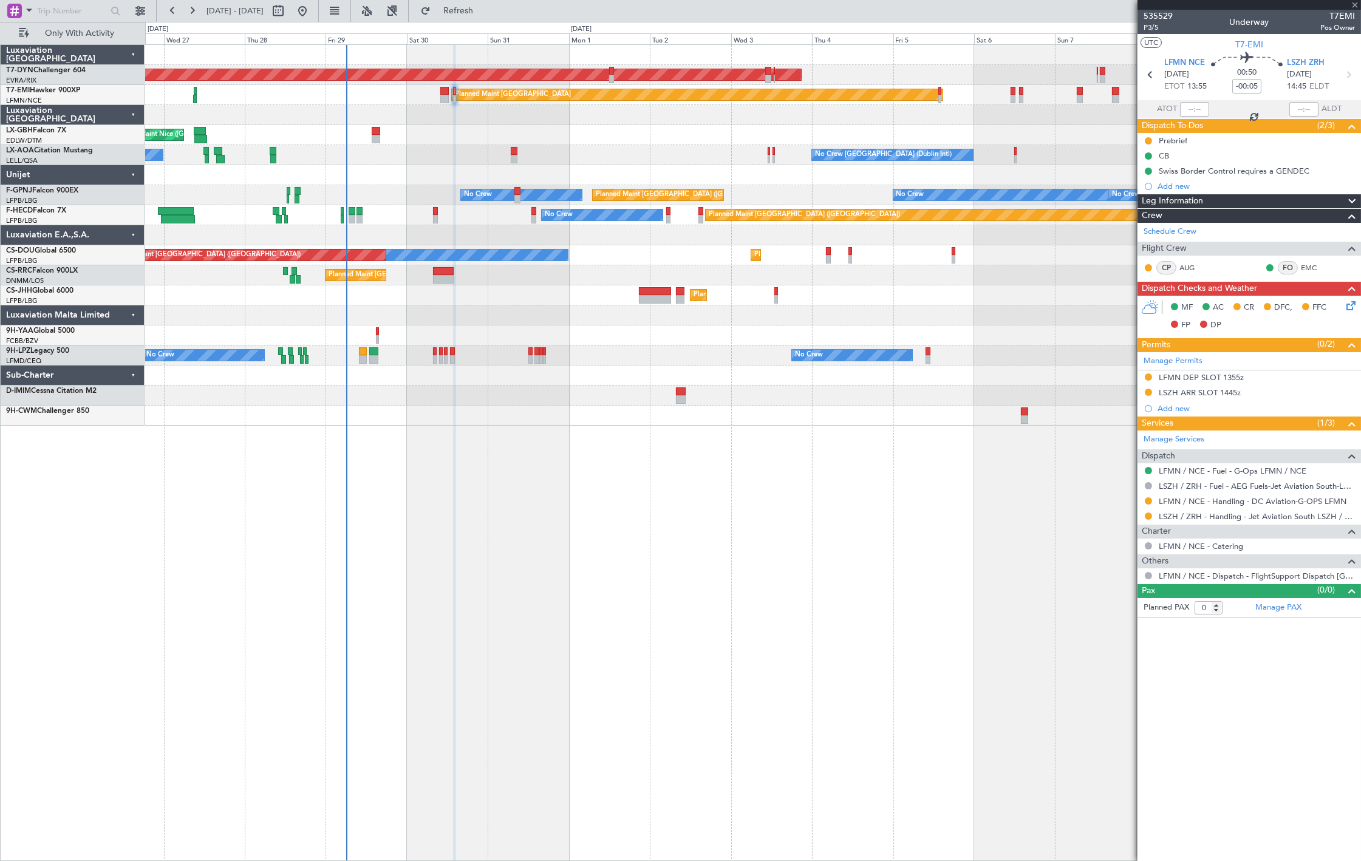
type input "+00:25"
type input "1"
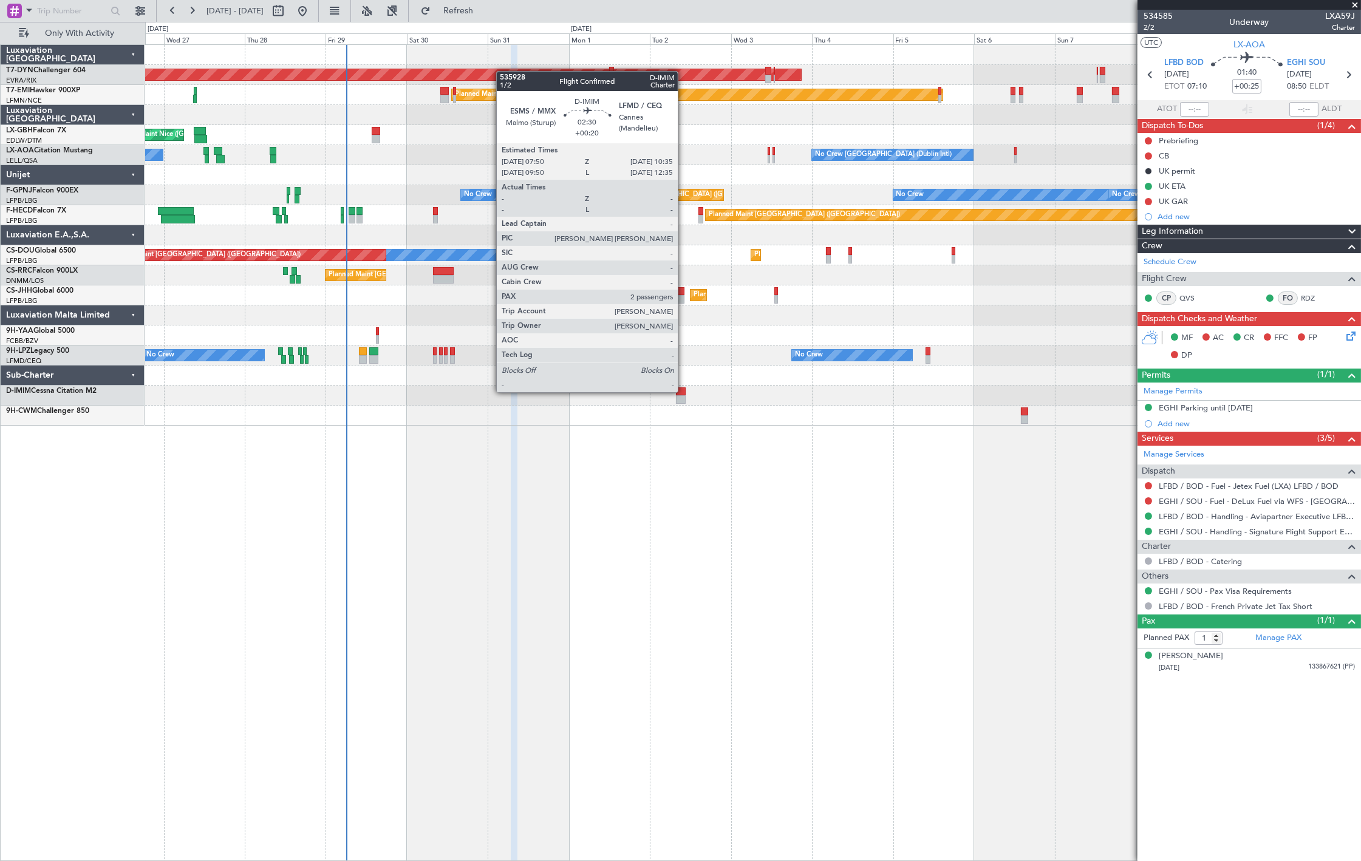
click at [684, 391] on div at bounding box center [681, 391] width 10 height 8
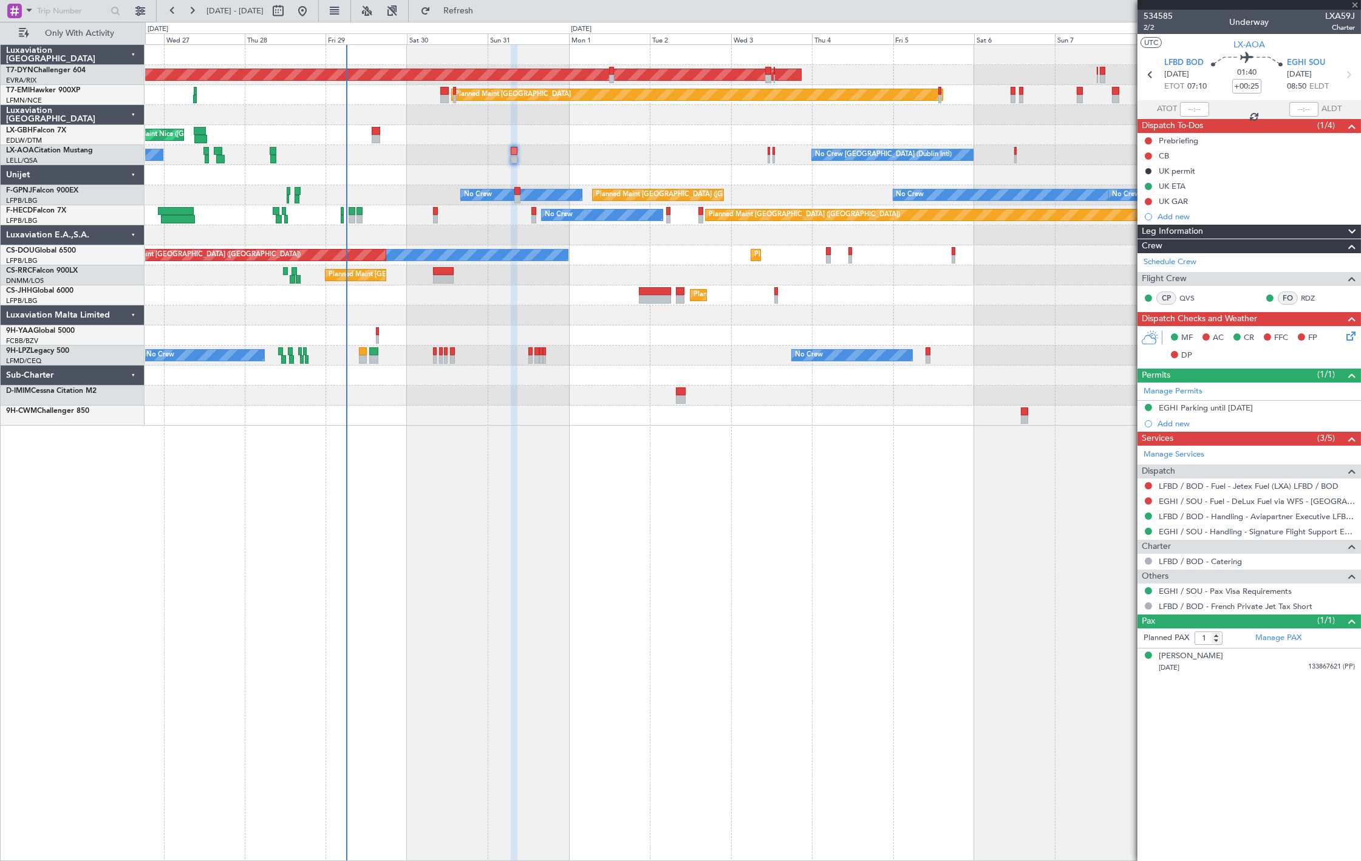
type input "+00:20"
type input "2"
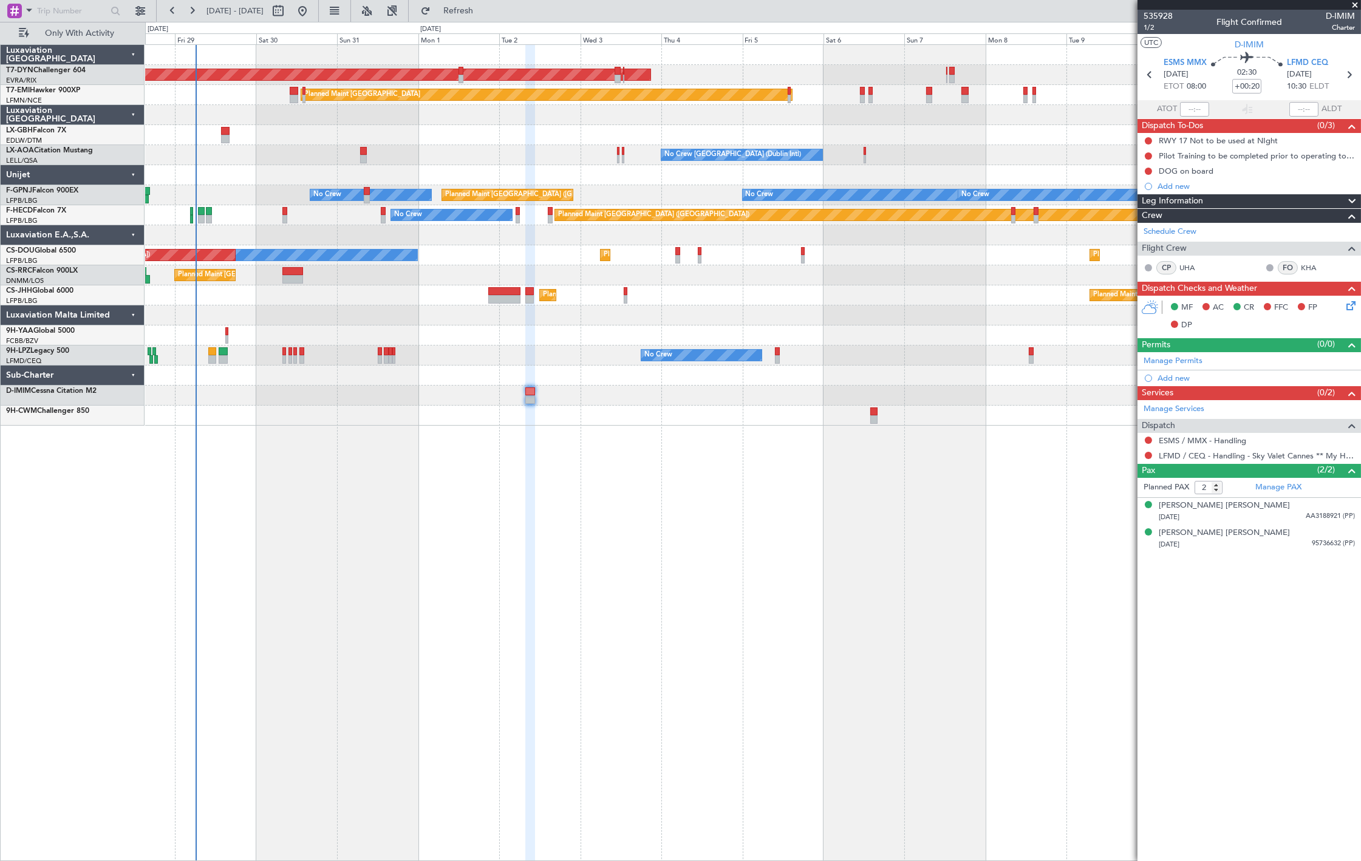
click at [476, 362] on div "AOG Maint Riga (Riga Intl) Planned Maint [GEOGRAPHIC_DATA] [GEOGRAPHIC_DATA] ([…" at bounding box center [752, 235] width 1215 height 381
click at [1224, 545] on div "[DATE] 95736632 (PP)" at bounding box center [1256, 545] width 196 height 12
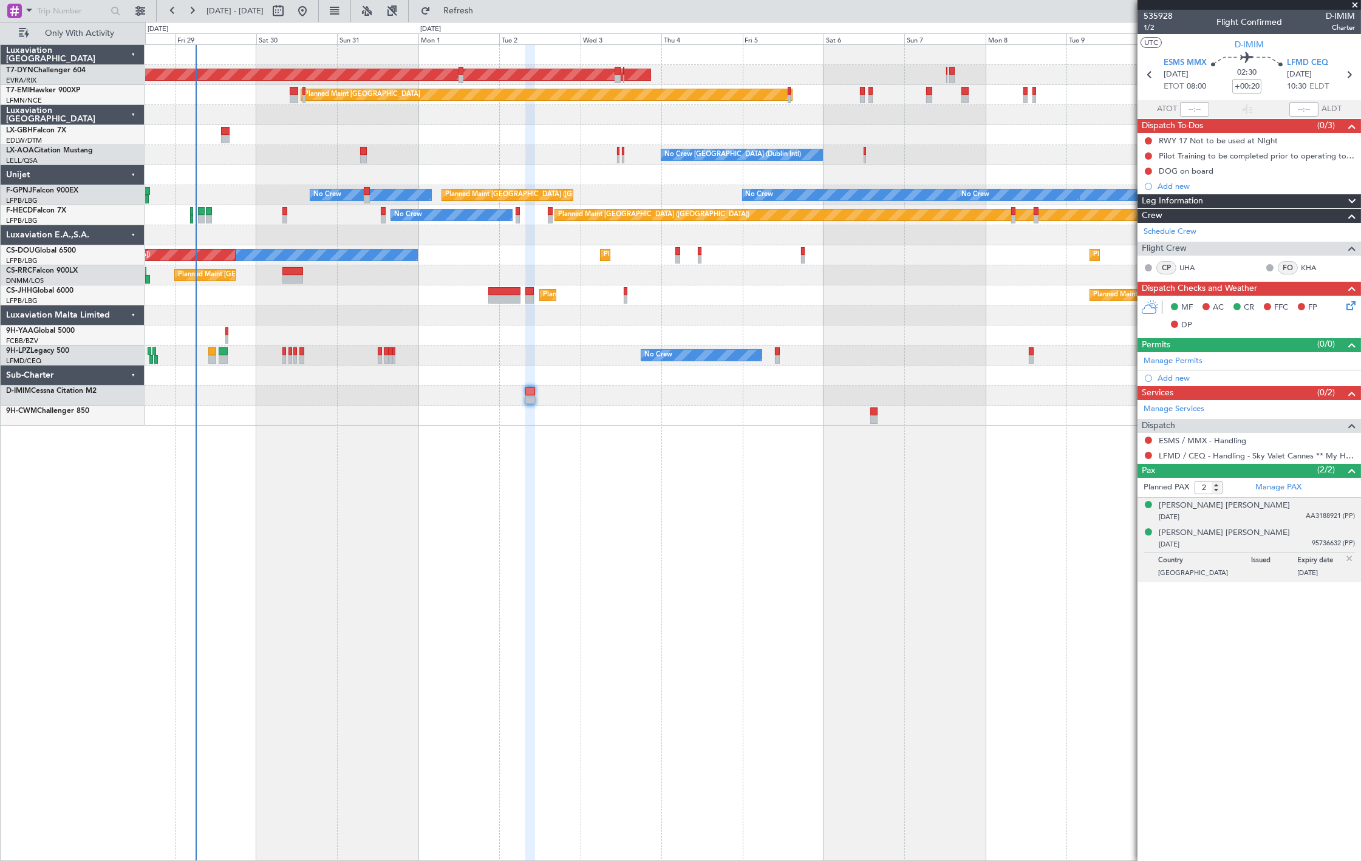
click at [1224, 511] on div "[PERSON_NAME] [PERSON_NAME] [DATE] AA3188921 (PP)" at bounding box center [1256, 512] width 196 height 24
click at [1188, 171] on div "DOG on board" at bounding box center [1185, 171] width 55 height 10
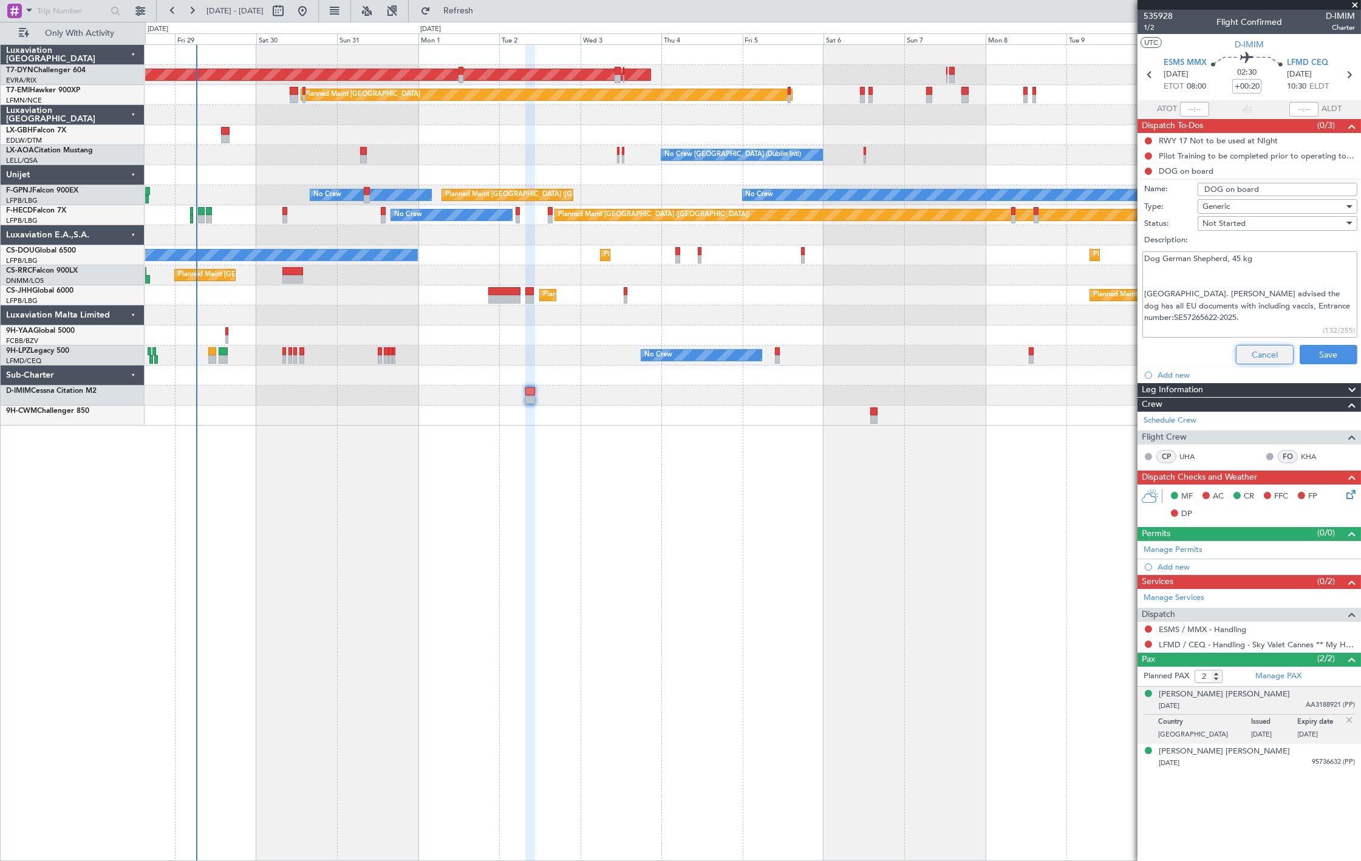
click at [1224, 355] on button "Cancel" at bounding box center [1265, 354] width 58 height 19
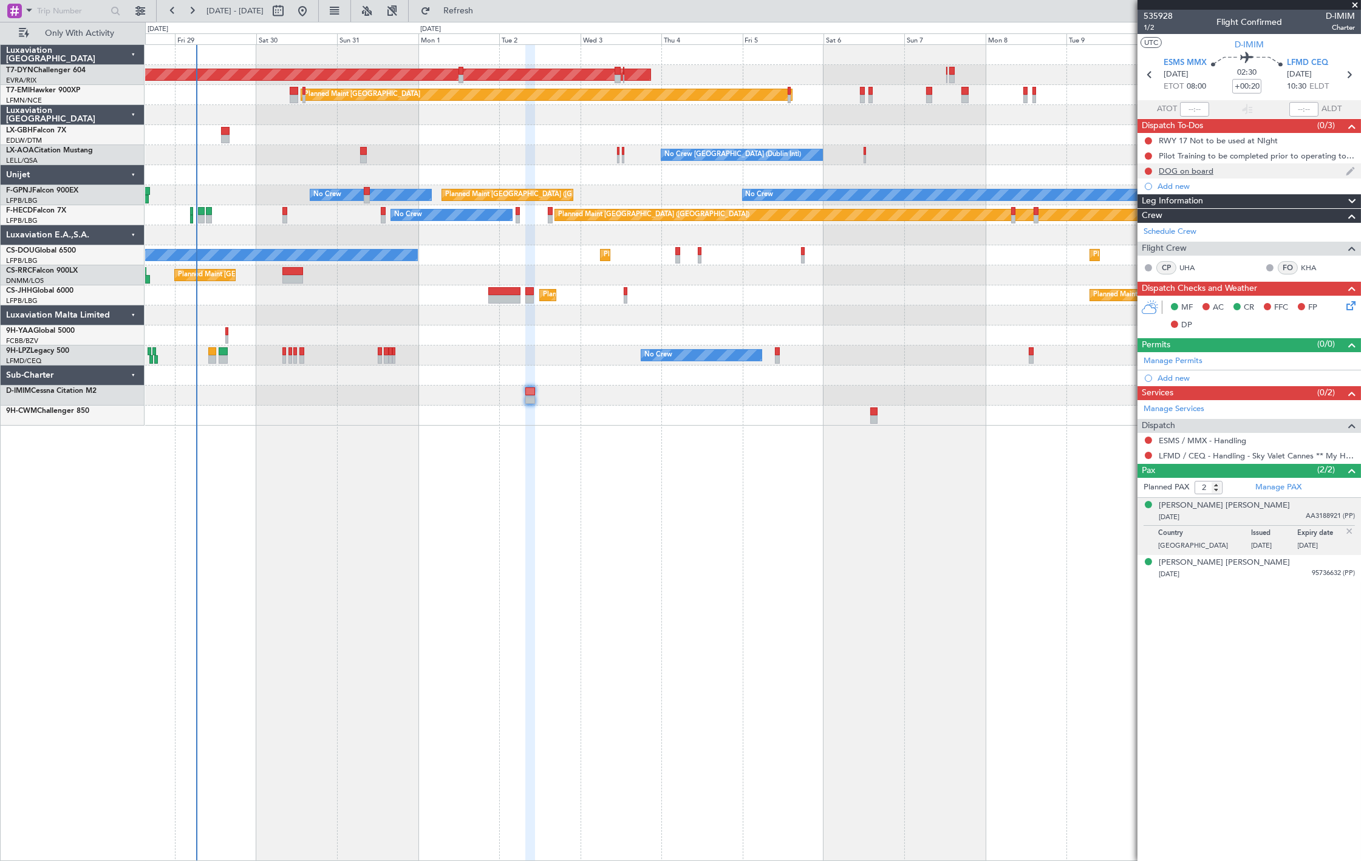
click at [1212, 174] on div "DOG on board" at bounding box center [1248, 170] width 223 height 15
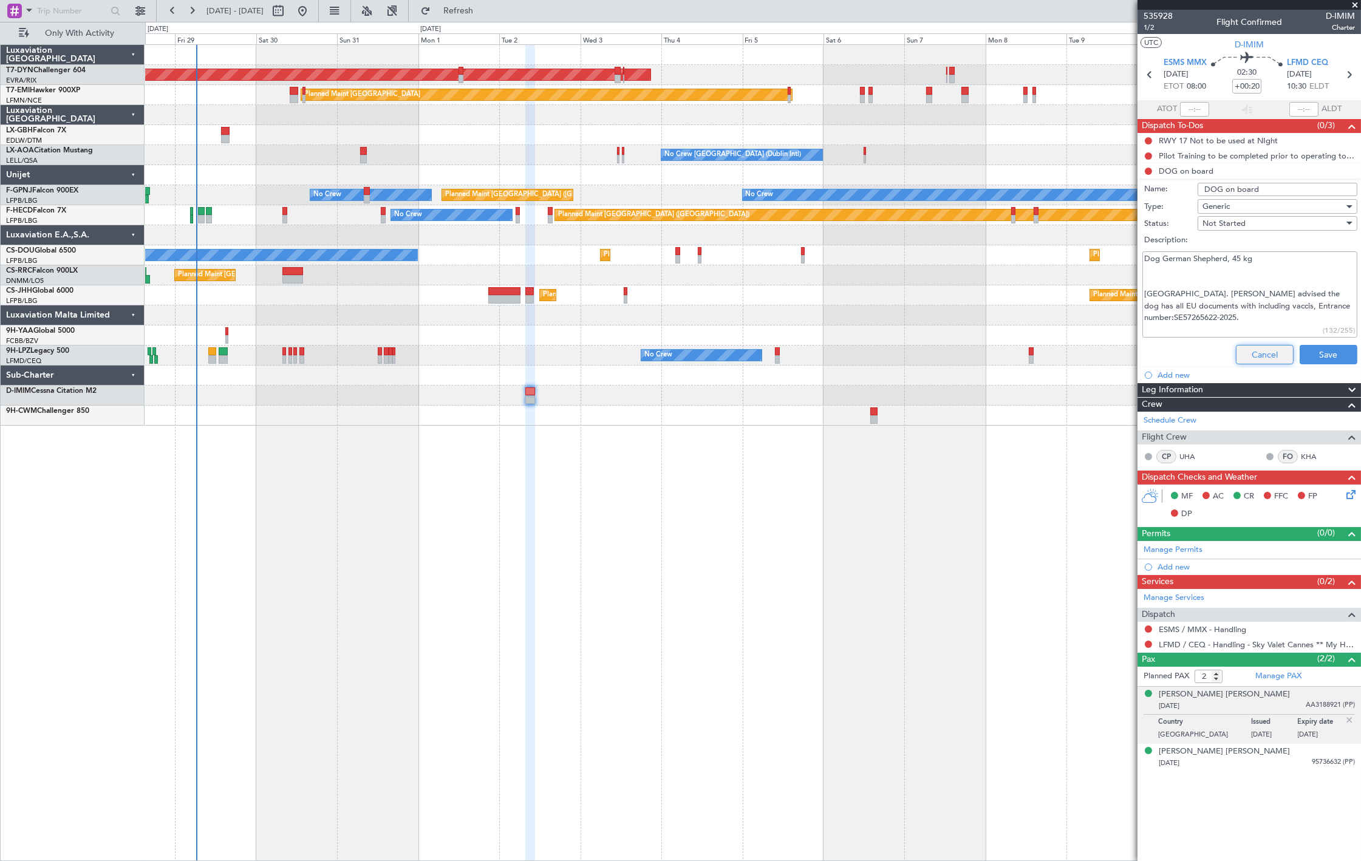
click at [1224, 348] on button "Cancel" at bounding box center [1265, 354] width 58 height 19
